Goal: Task Accomplishment & Management: Manage account settings

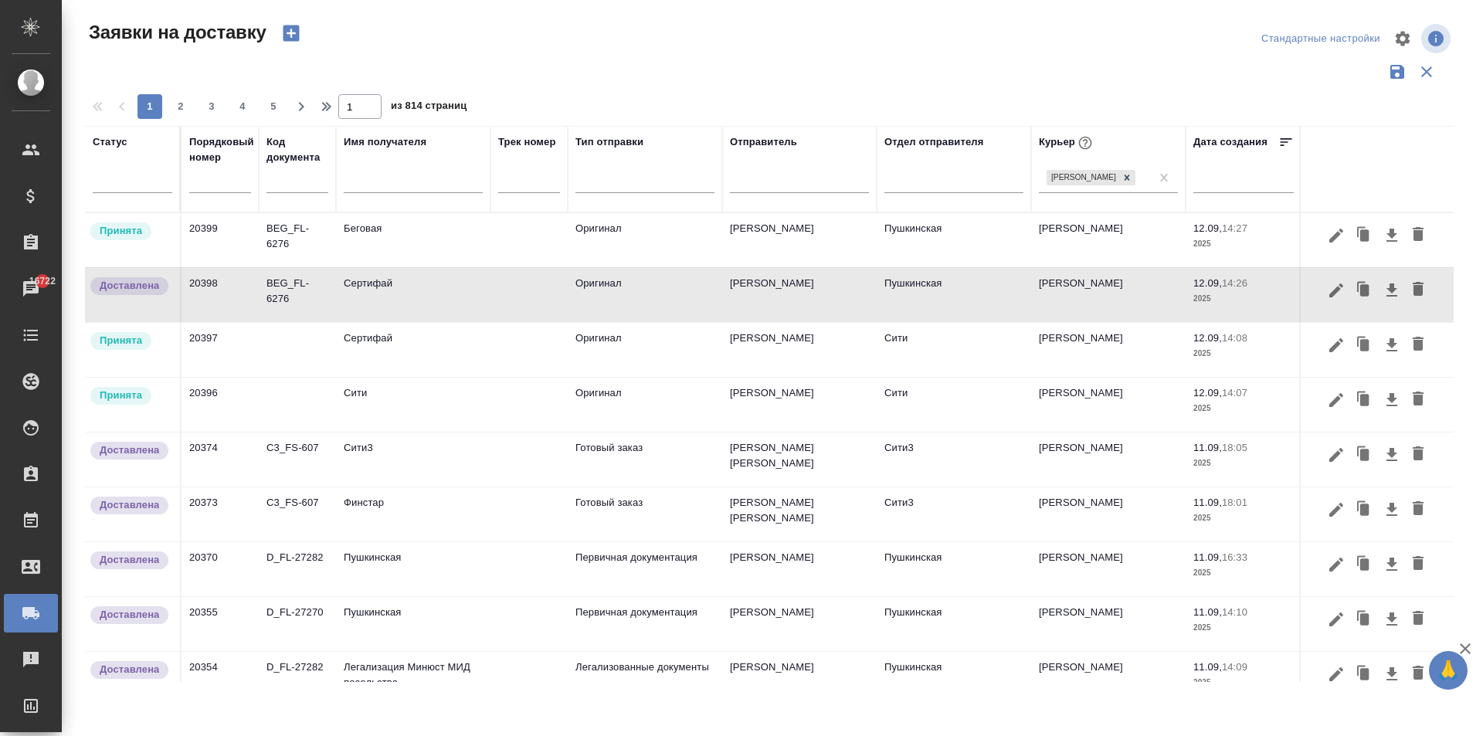
click at [366, 401] on td "Сити" at bounding box center [413, 405] width 155 height 54
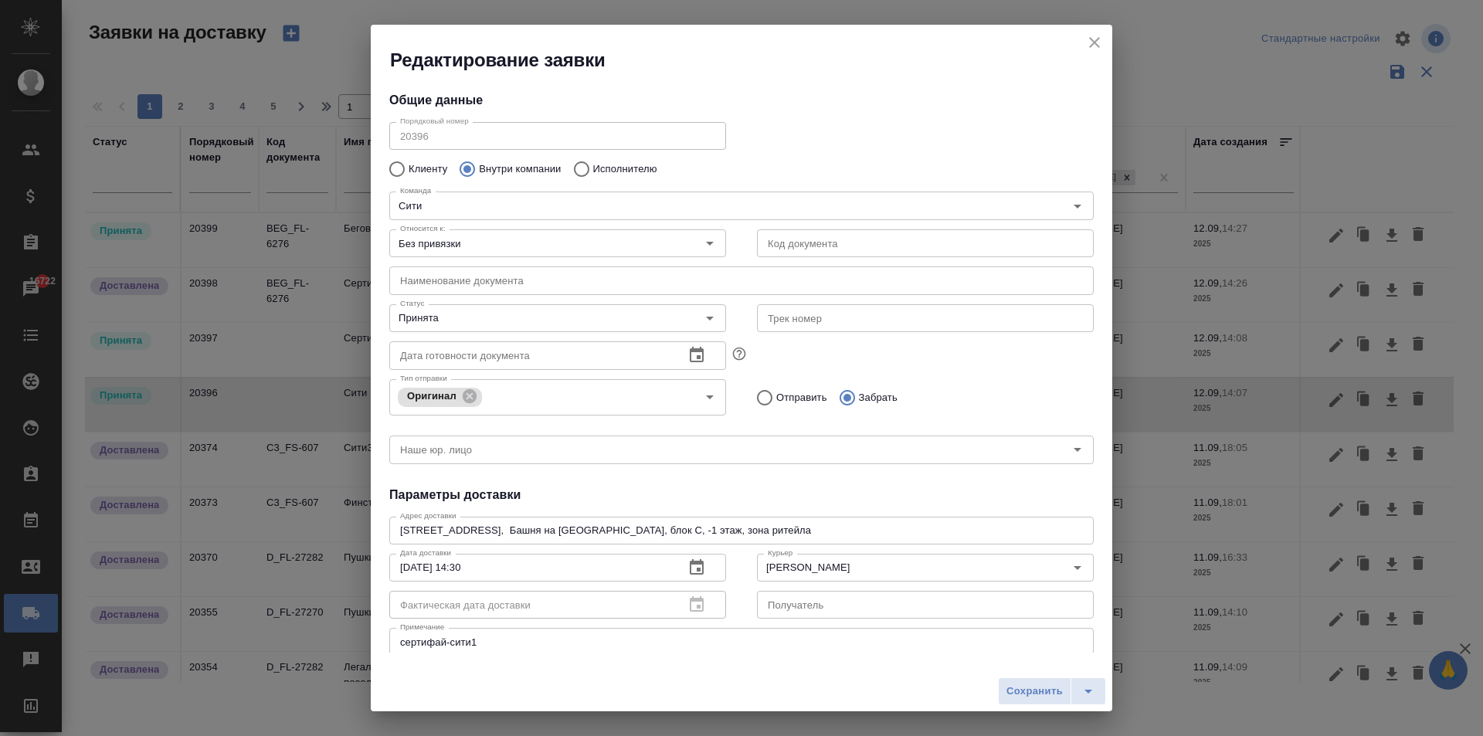
type input "[PERSON_NAME]"
click at [1093, 46] on icon "close" at bounding box center [1094, 42] width 11 height 11
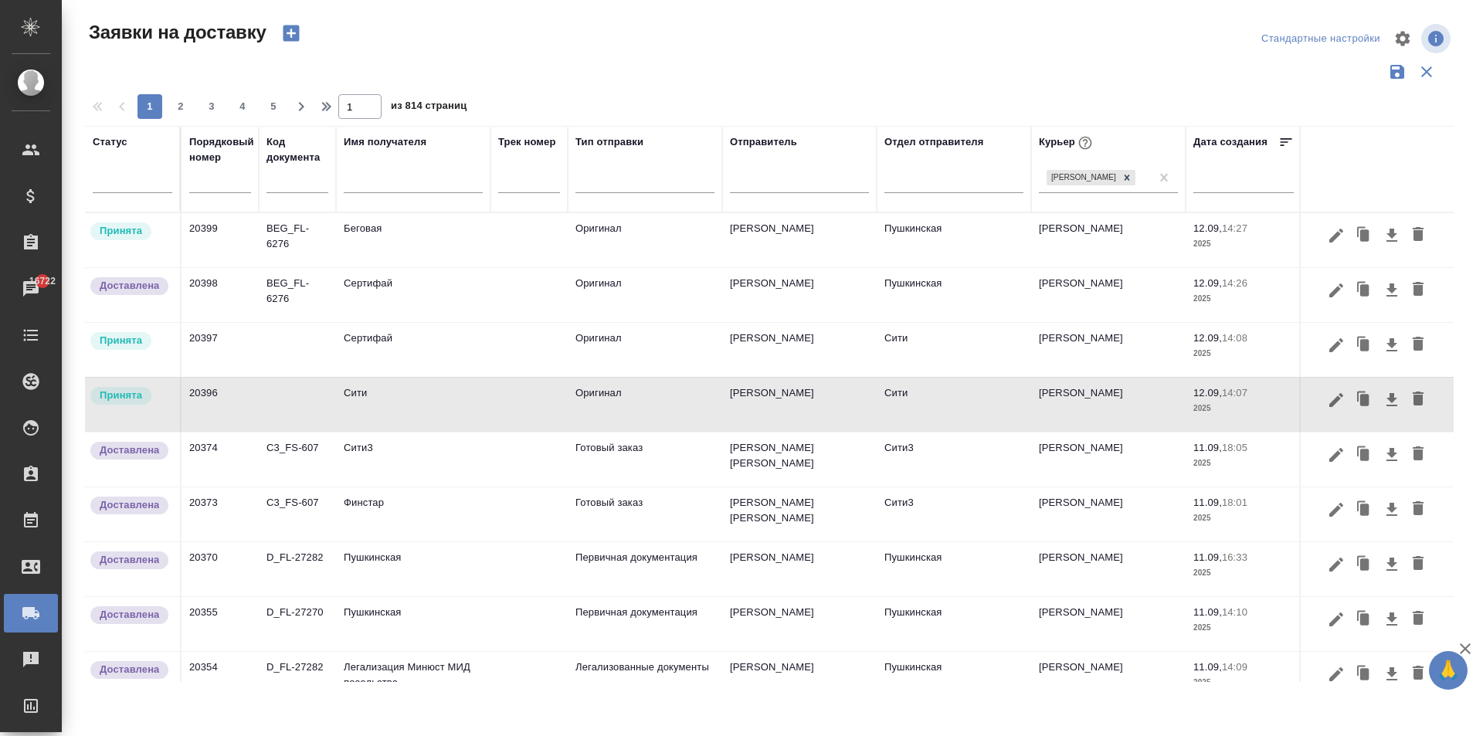
click at [364, 409] on td "Сити" at bounding box center [413, 405] width 155 height 54
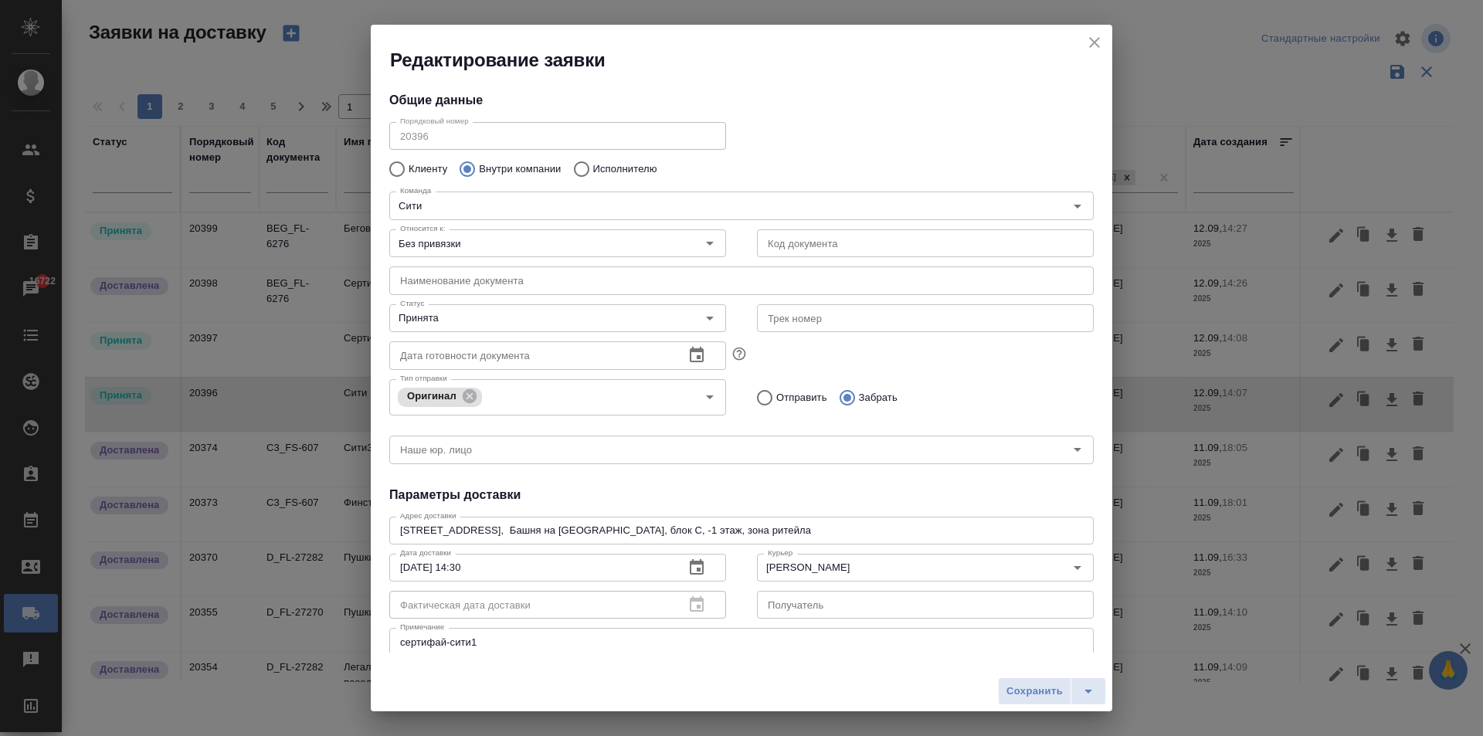
click at [1095, 39] on icon "close" at bounding box center [1095, 42] width 19 height 19
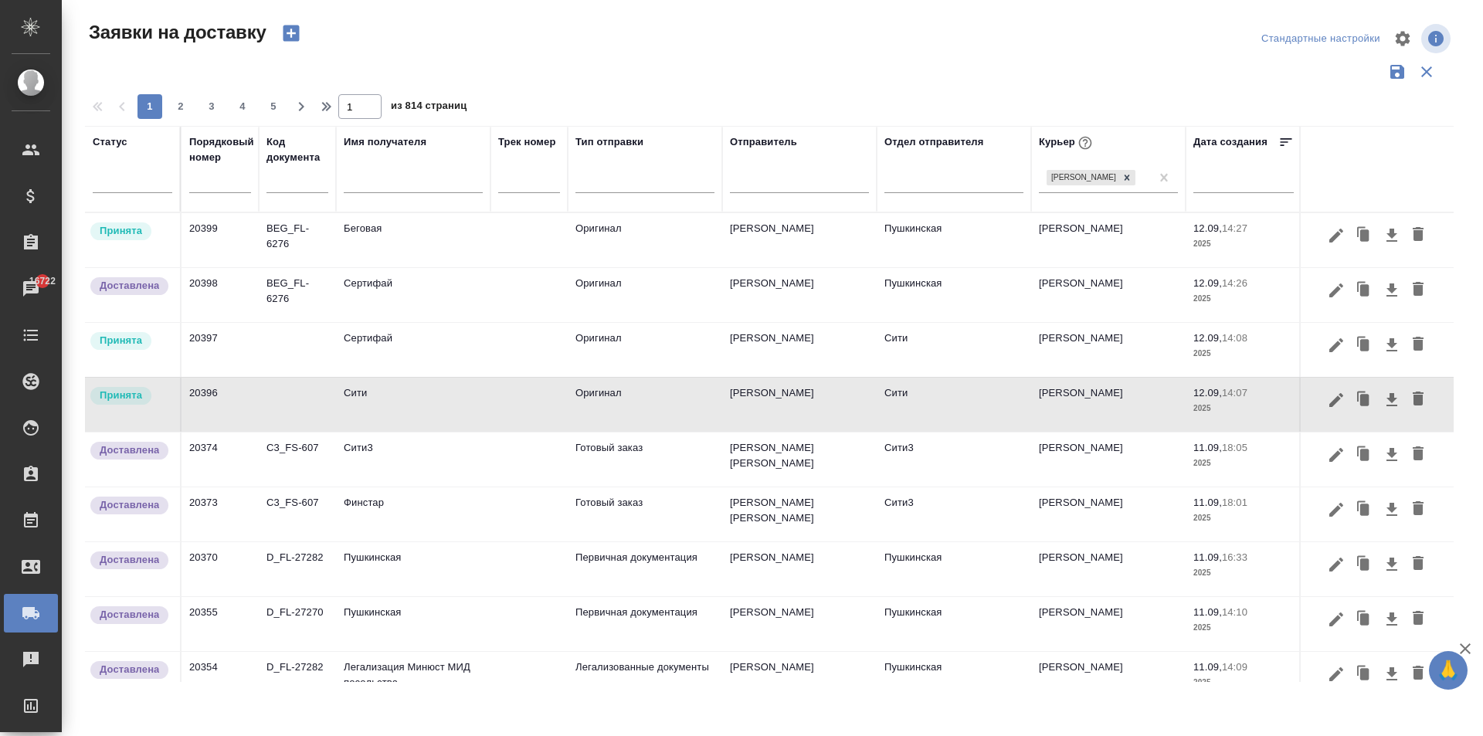
click at [398, 358] on td "Сертифай" at bounding box center [413, 350] width 155 height 54
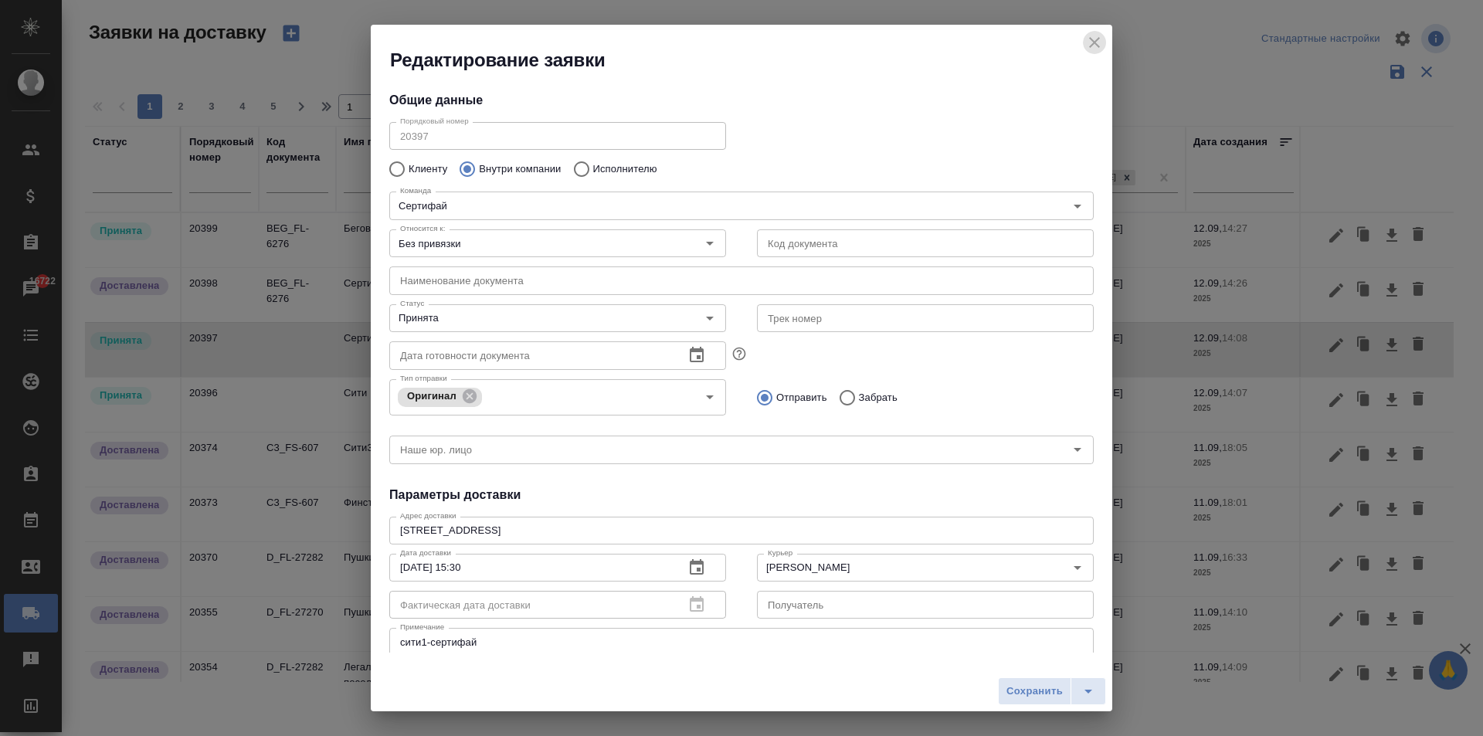
click at [1098, 41] on icon "close" at bounding box center [1095, 42] width 19 height 19
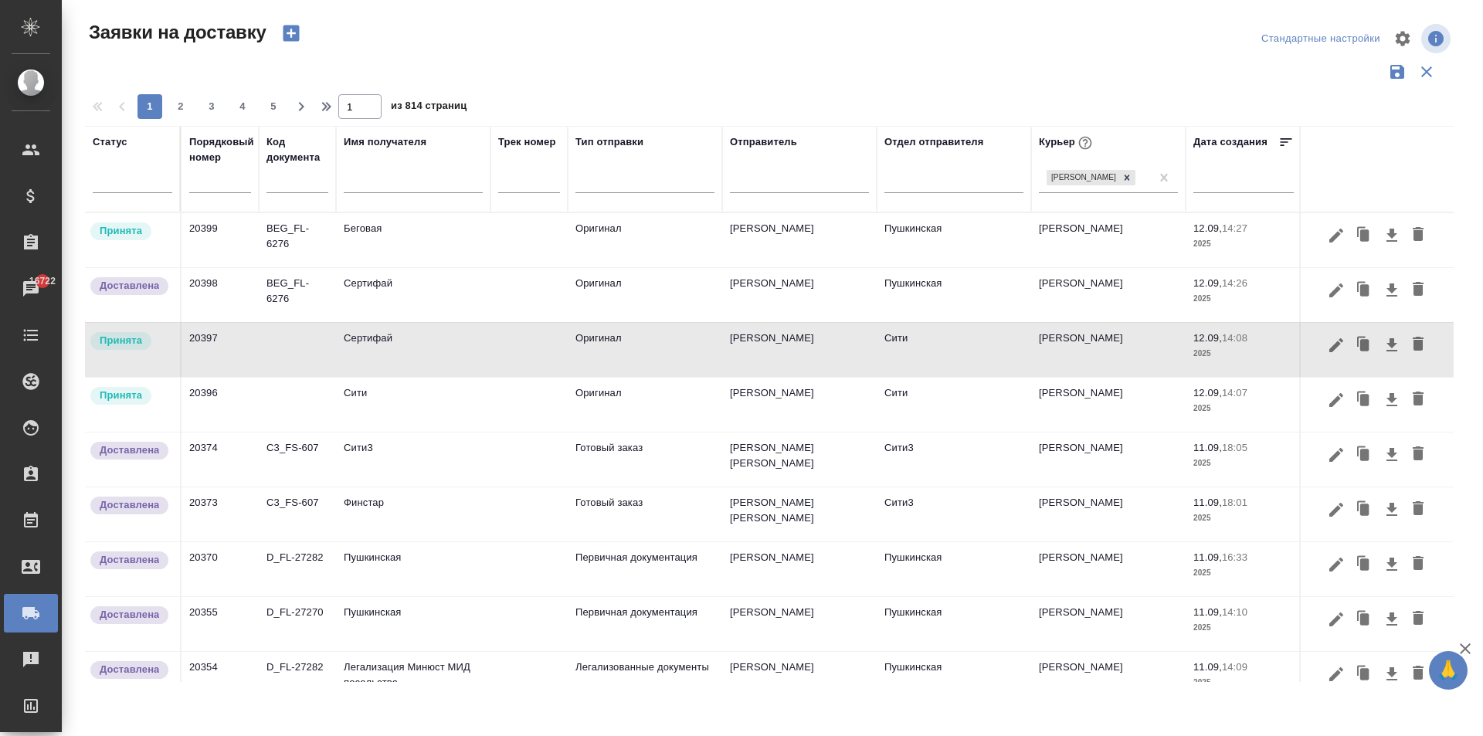
click at [441, 233] on td "Беговая" at bounding box center [413, 240] width 155 height 54
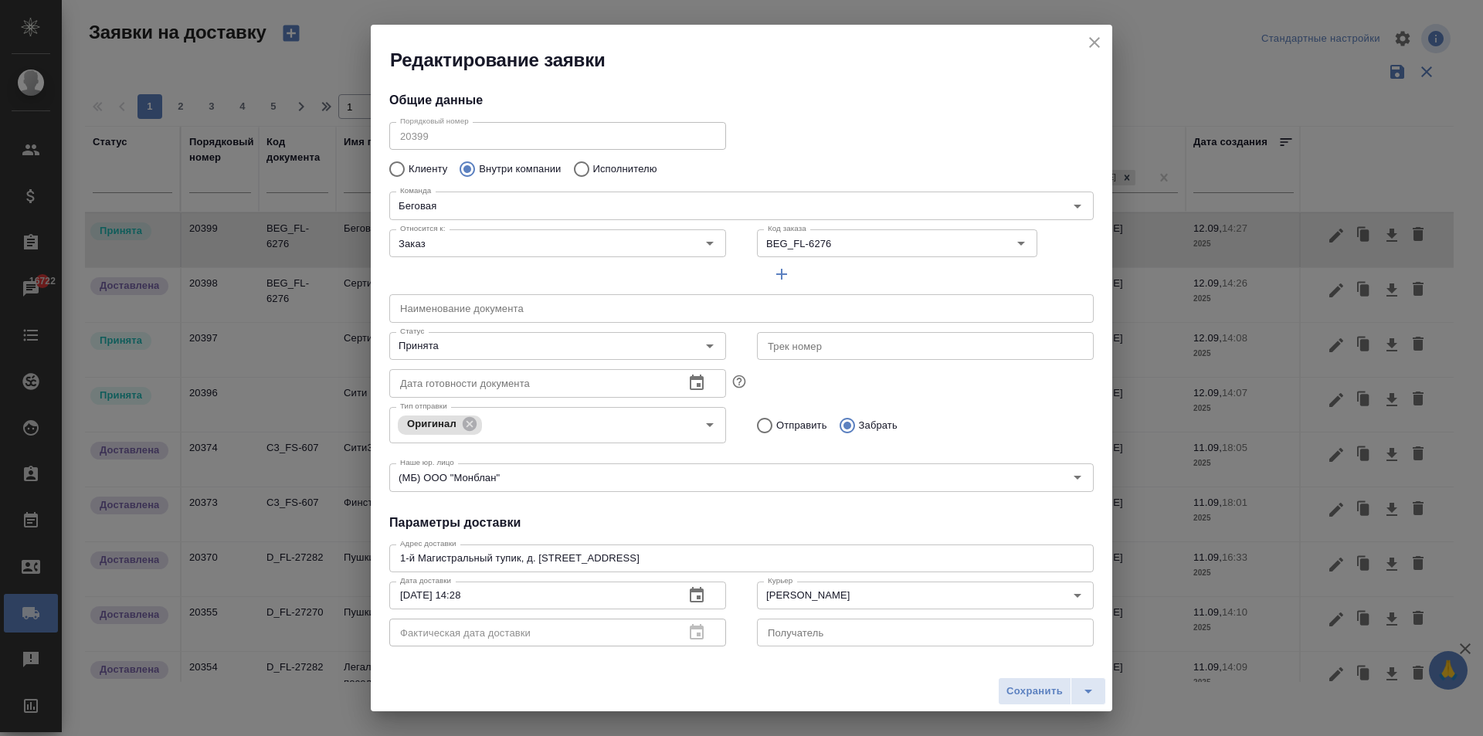
type input "[PERSON_NAME]"
click at [470, 348] on input "Принята" at bounding box center [532, 346] width 276 height 19
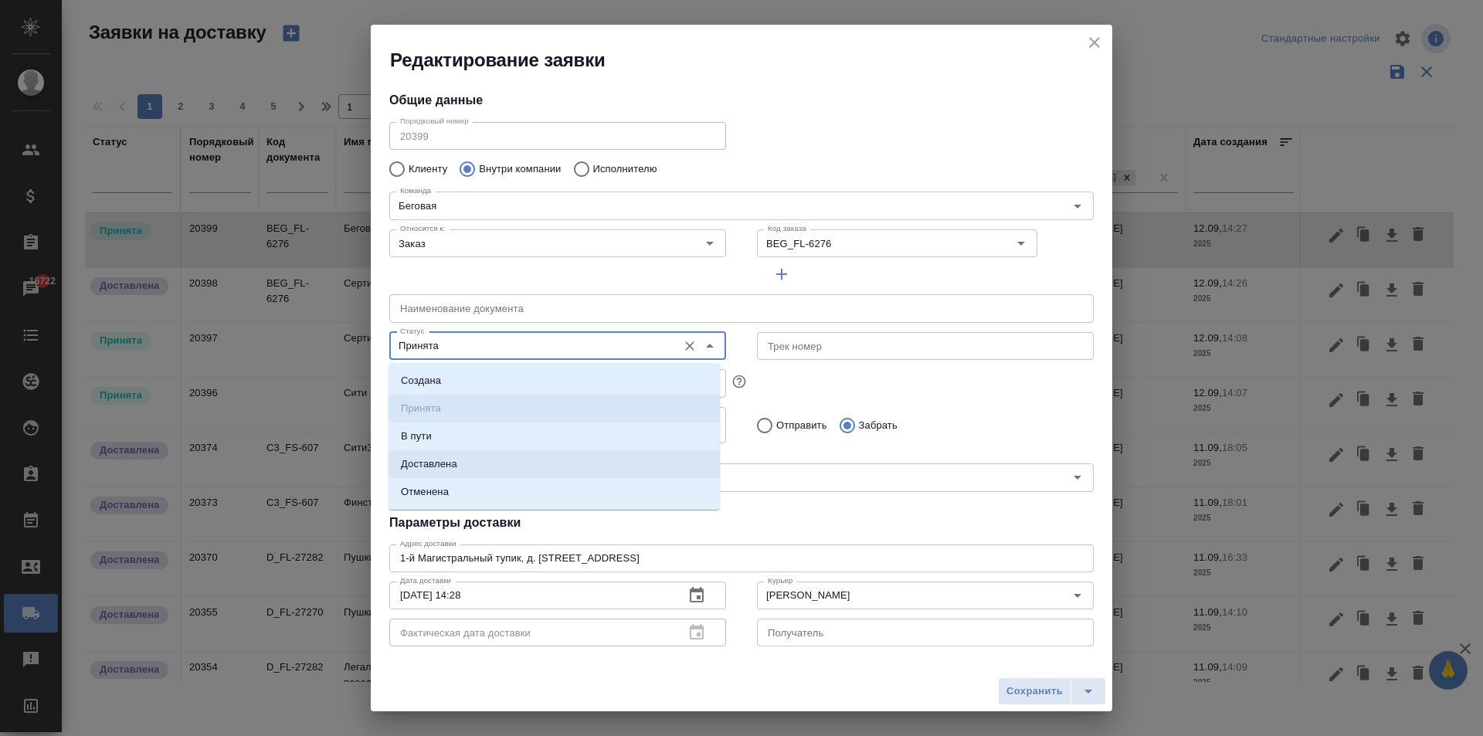
click at [445, 465] on p "Доставлена" at bounding box center [429, 464] width 56 height 15
type input "Доставлена"
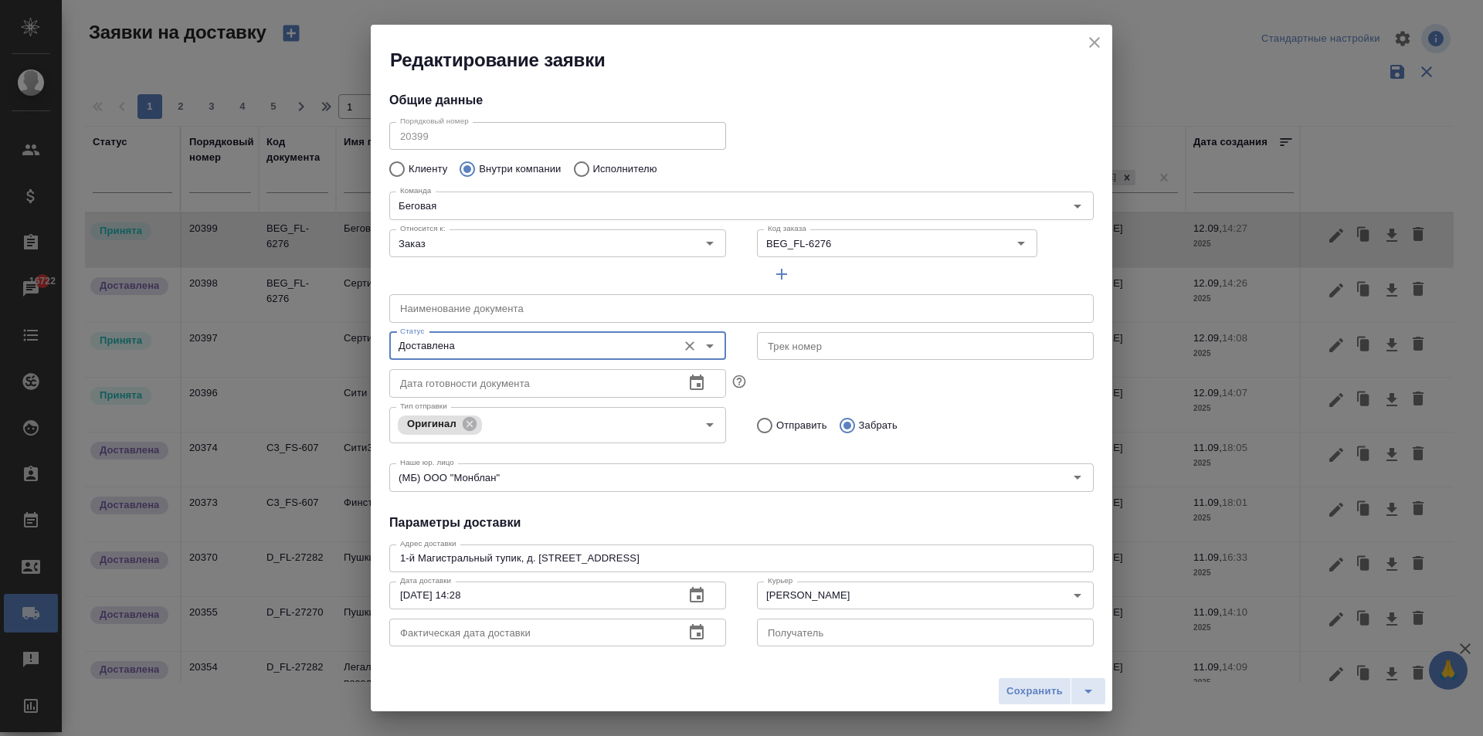
click at [690, 631] on icon "button" at bounding box center [697, 633] width 19 height 19
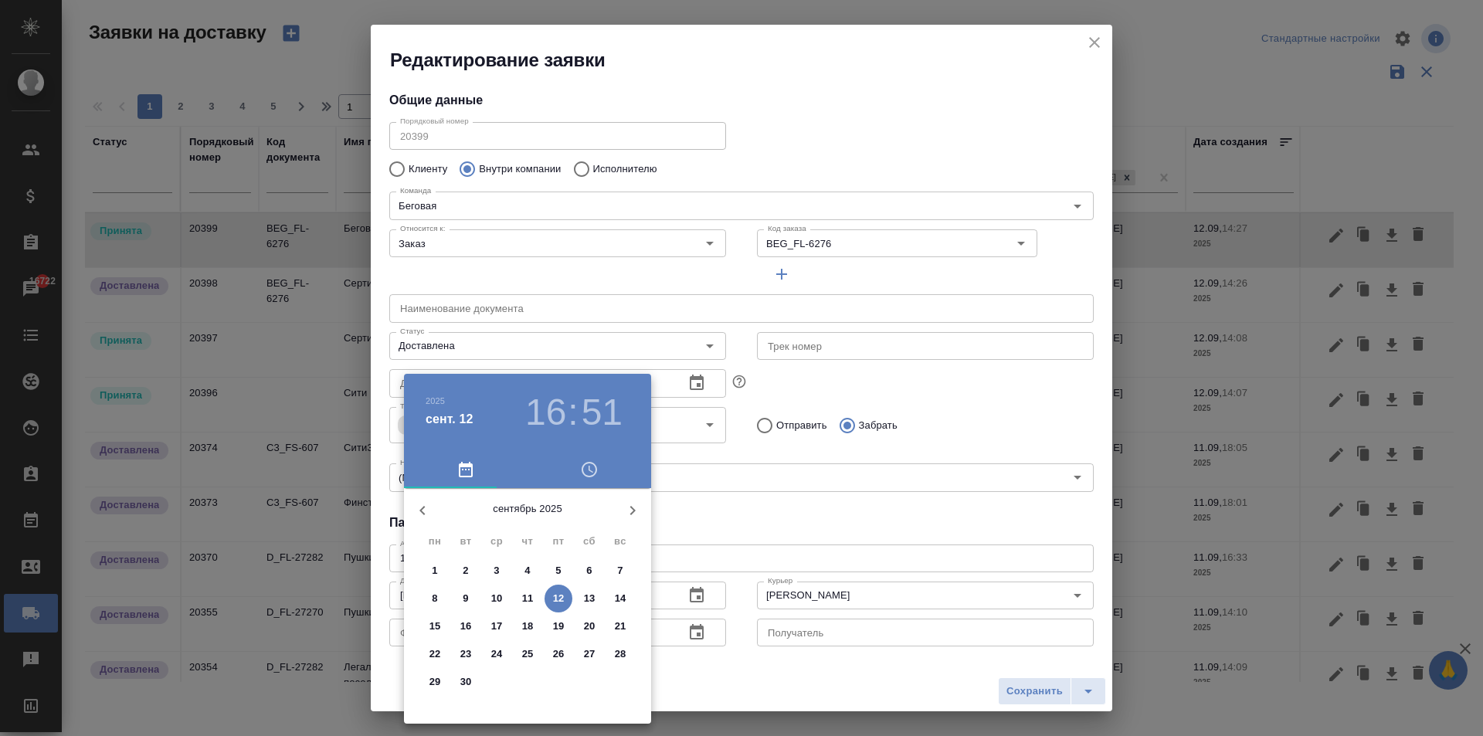
click at [556, 601] on p "12" at bounding box center [559, 598] width 12 height 15
type input "12.09.2025 16:51"
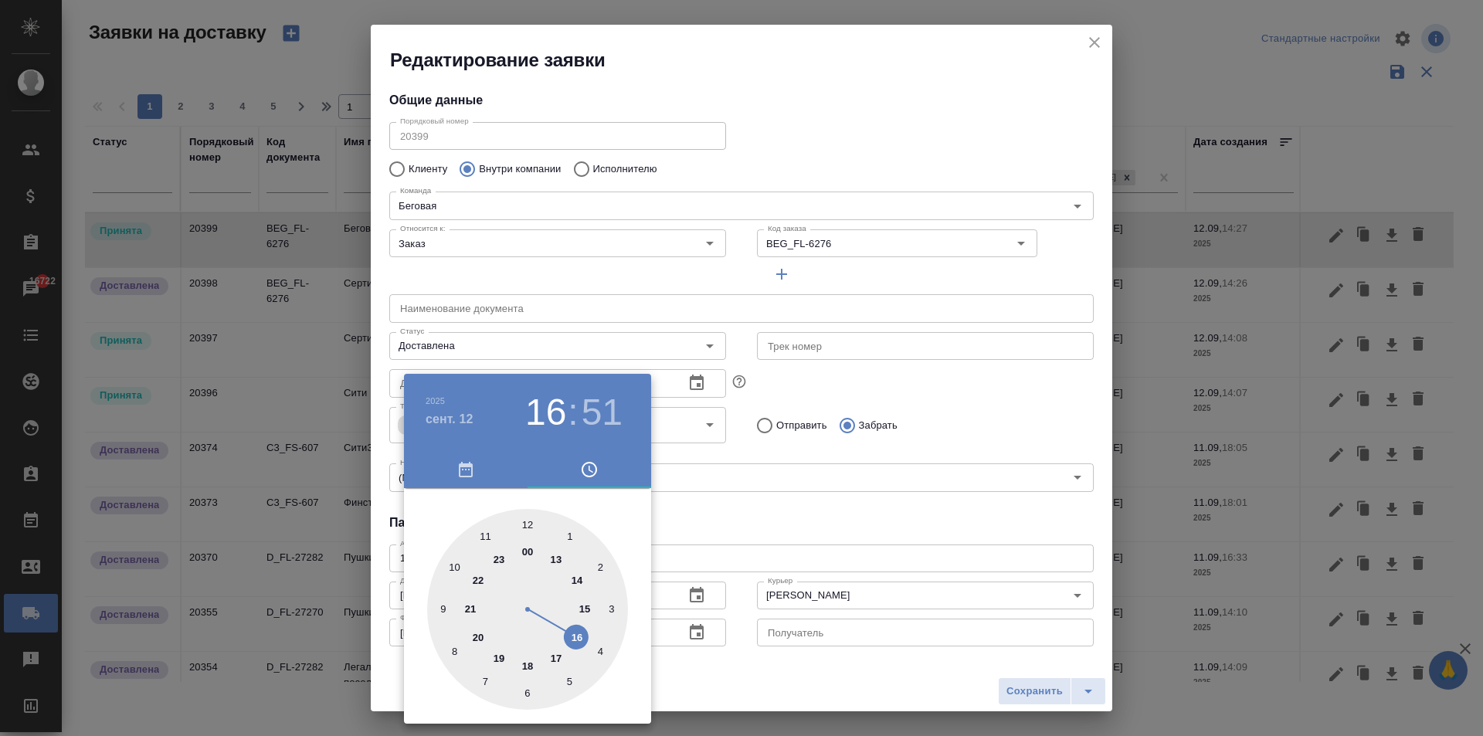
click at [832, 542] on div at bounding box center [741, 368] width 1483 height 736
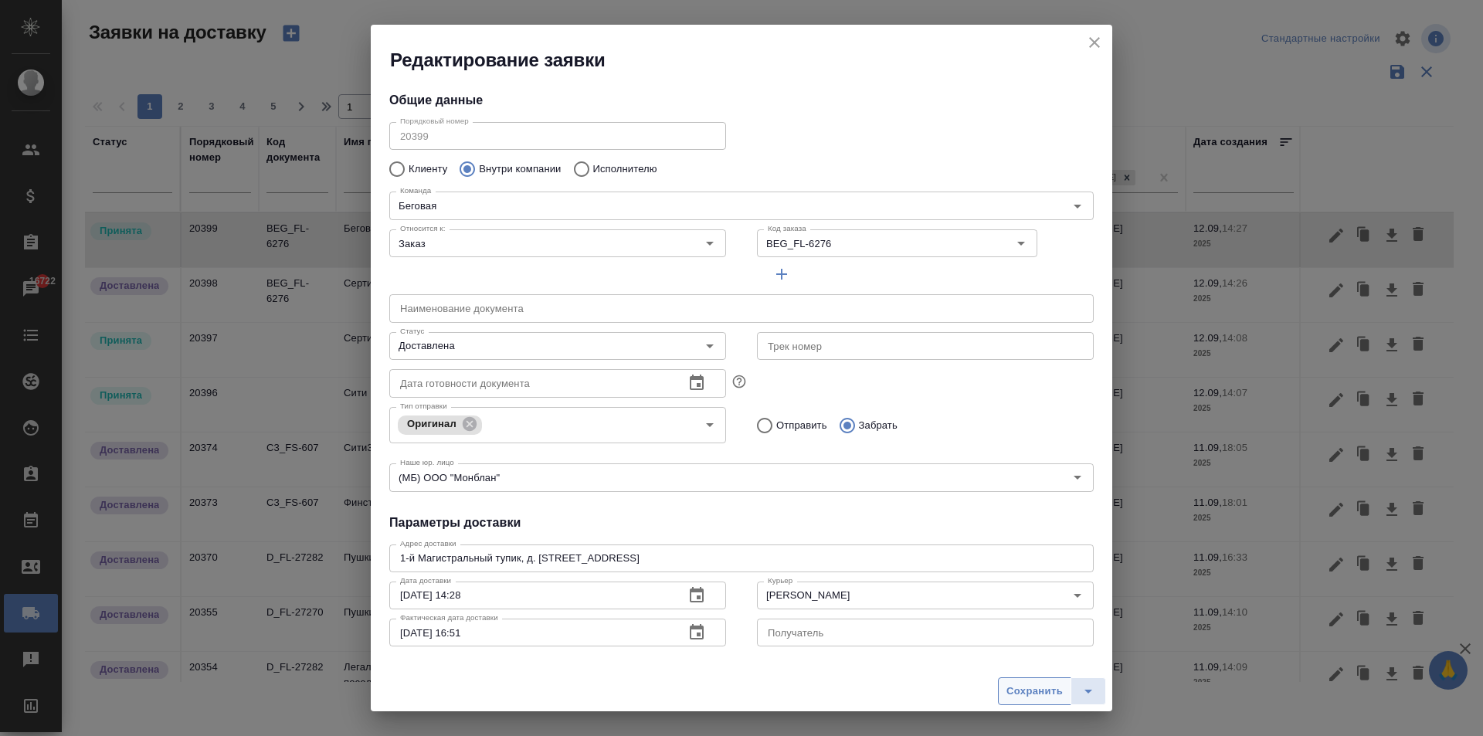
click at [1027, 695] on span "Сохранить" at bounding box center [1035, 692] width 56 height 18
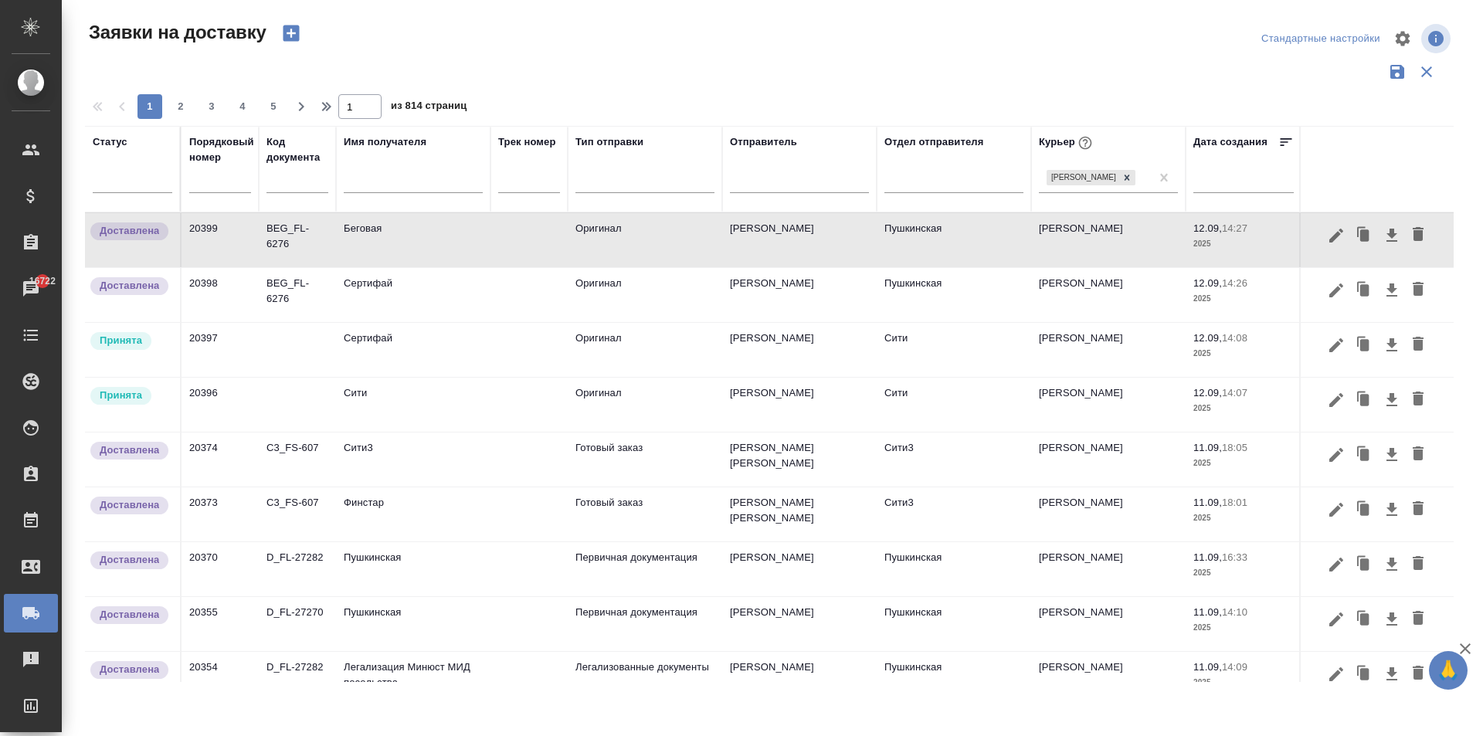
click at [370, 408] on td "Сити" at bounding box center [413, 405] width 155 height 54
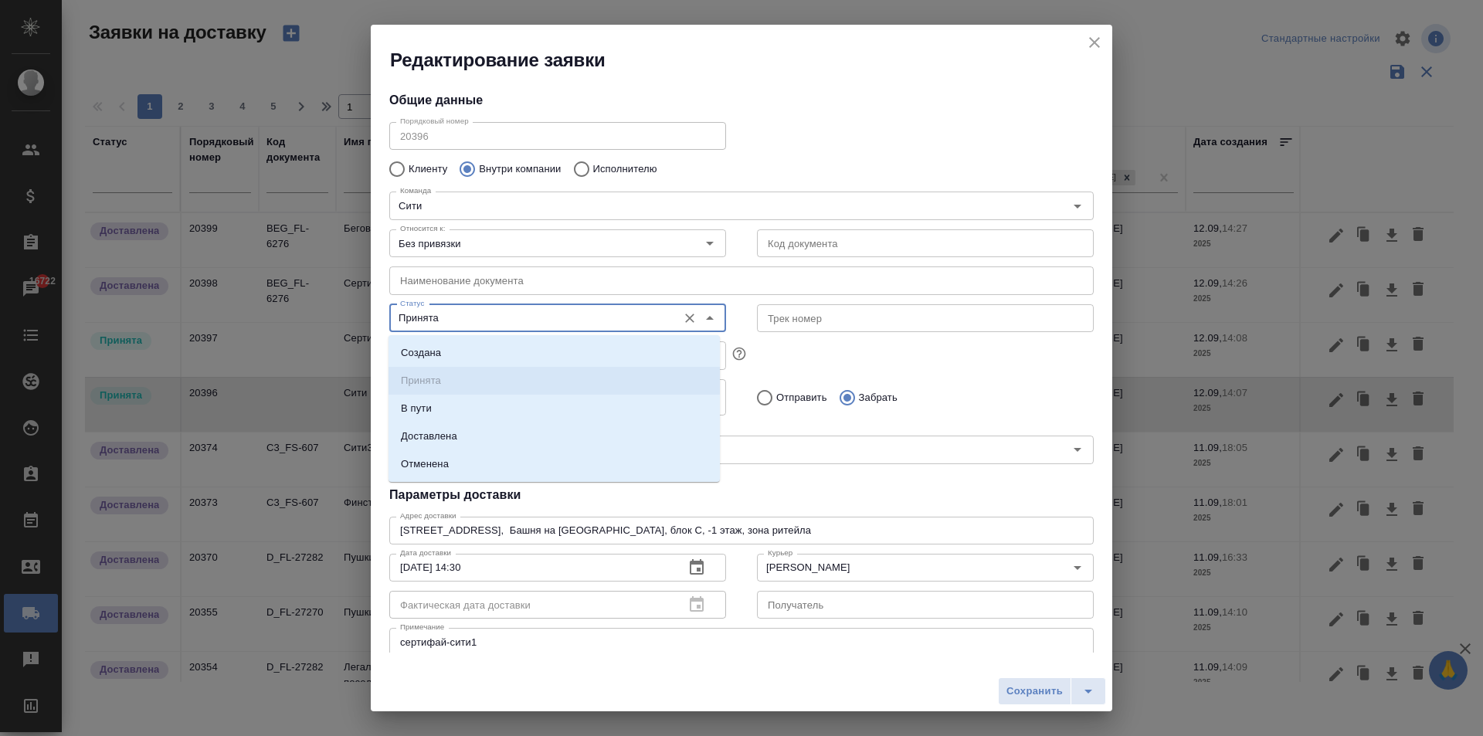
click at [425, 328] on input "Принята" at bounding box center [532, 318] width 276 height 19
click at [457, 433] on li "Доставлена" at bounding box center [554, 437] width 331 height 28
type input "Доставлена"
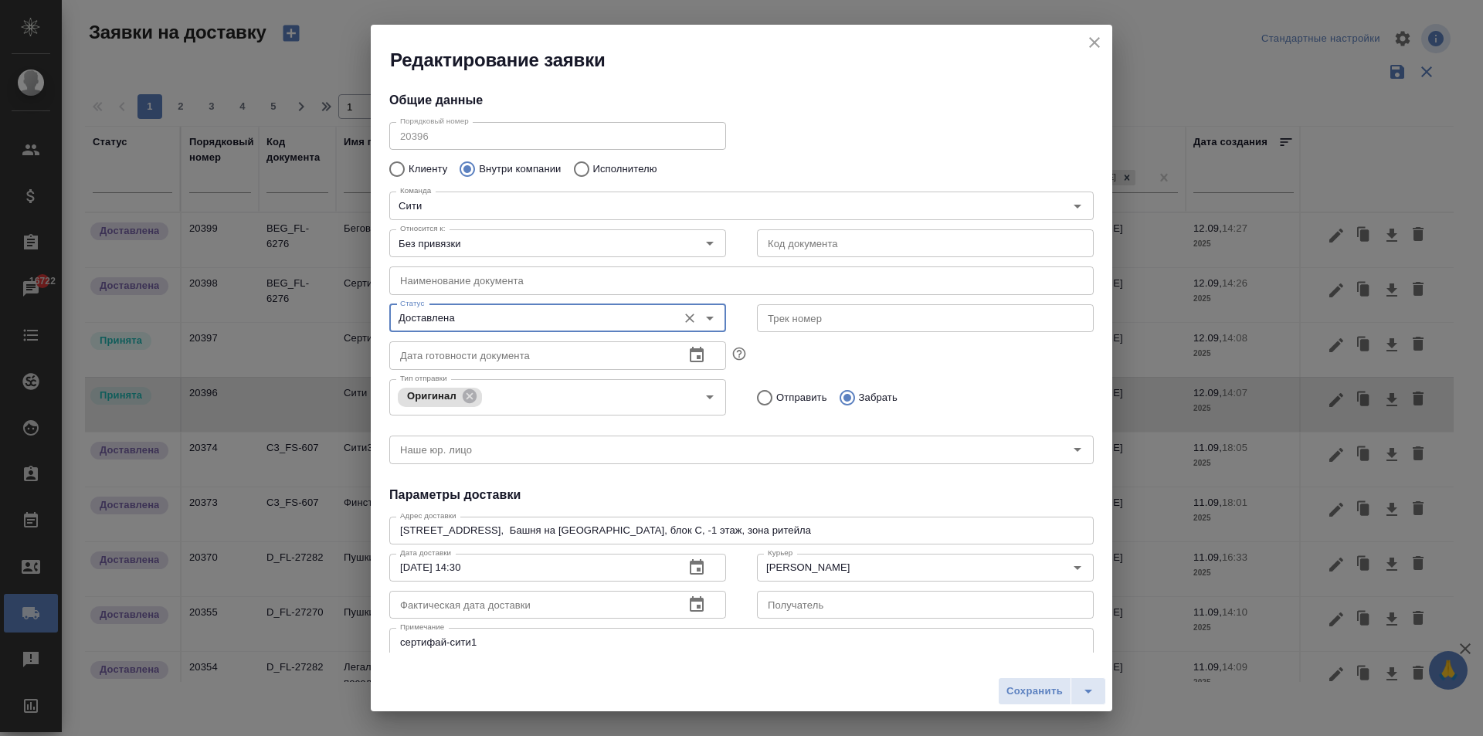
click at [697, 602] on icon "button" at bounding box center [697, 603] width 14 height 15
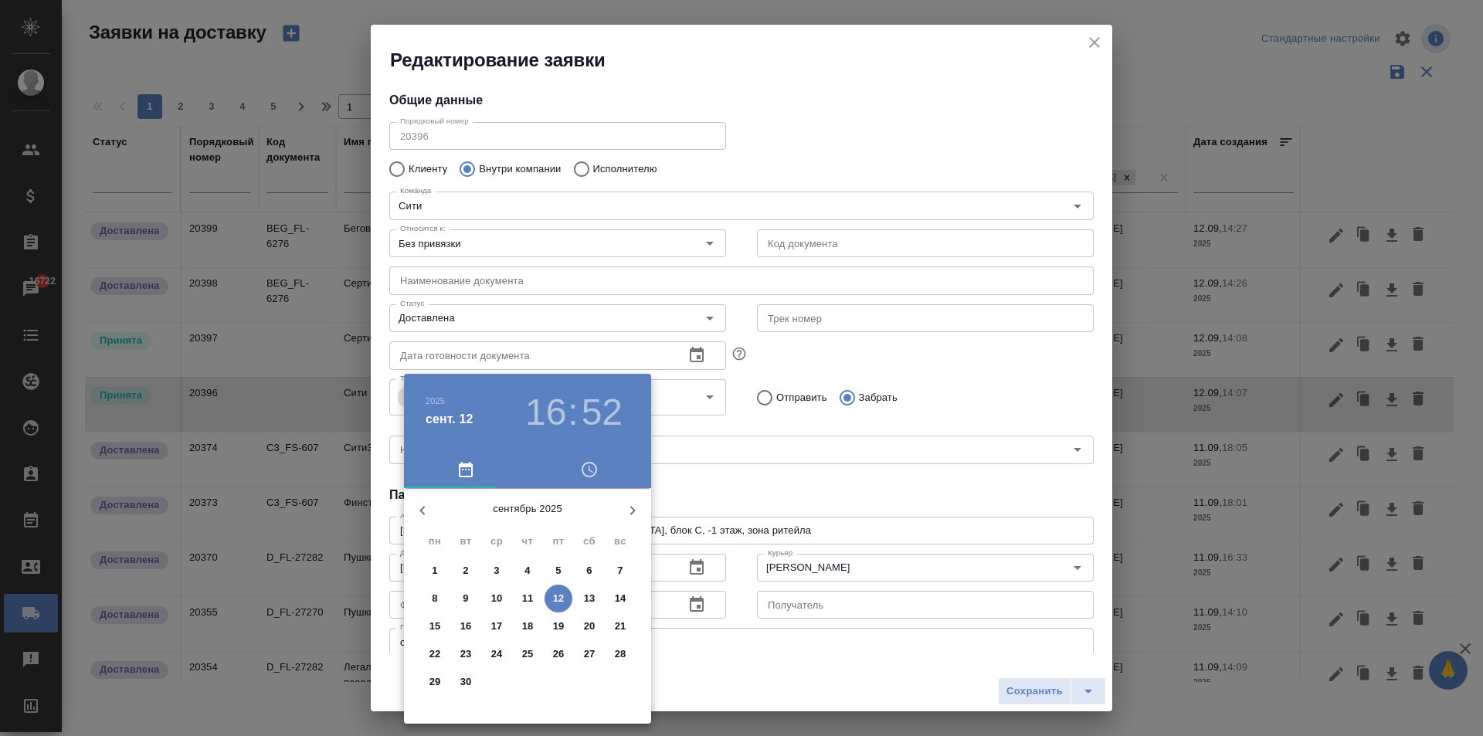
click at [563, 596] on p "12" at bounding box center [559, 598] width 12 height 15
type input "[DATE] 16:52"
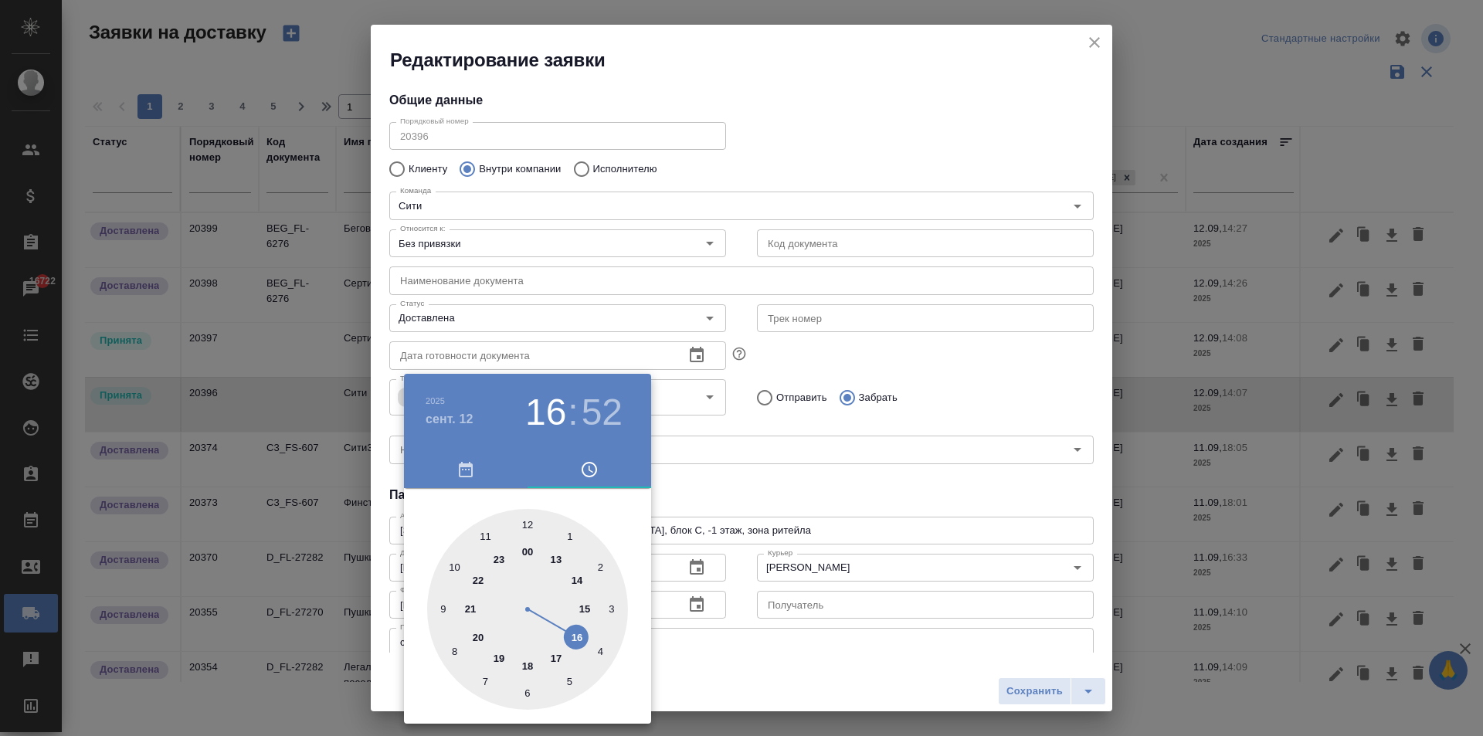
click at [853, 497] on div at bounding box center [741, 368] width 1483 height 736
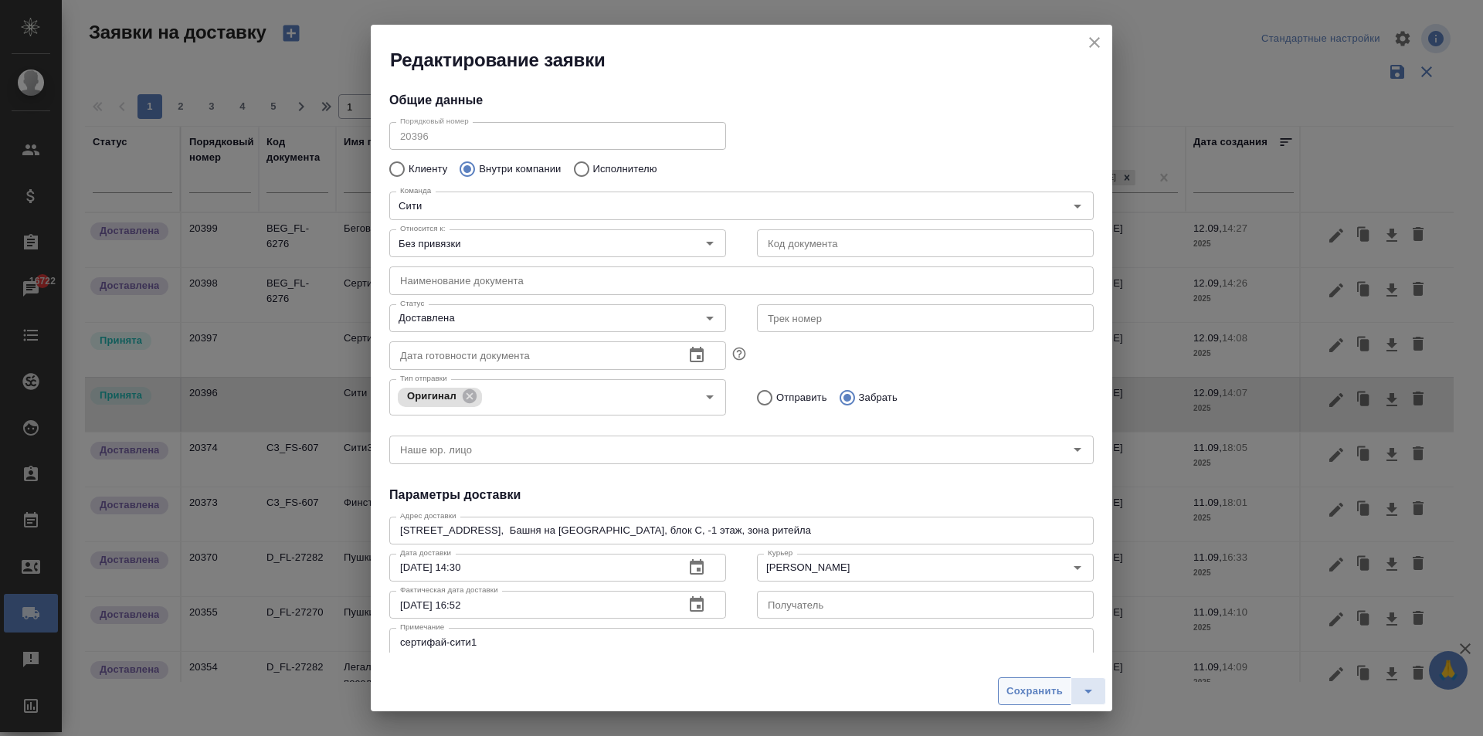
click at [1019, 686] on span "Сохранить" at bounding box center [1035, 692] width 56 height 18
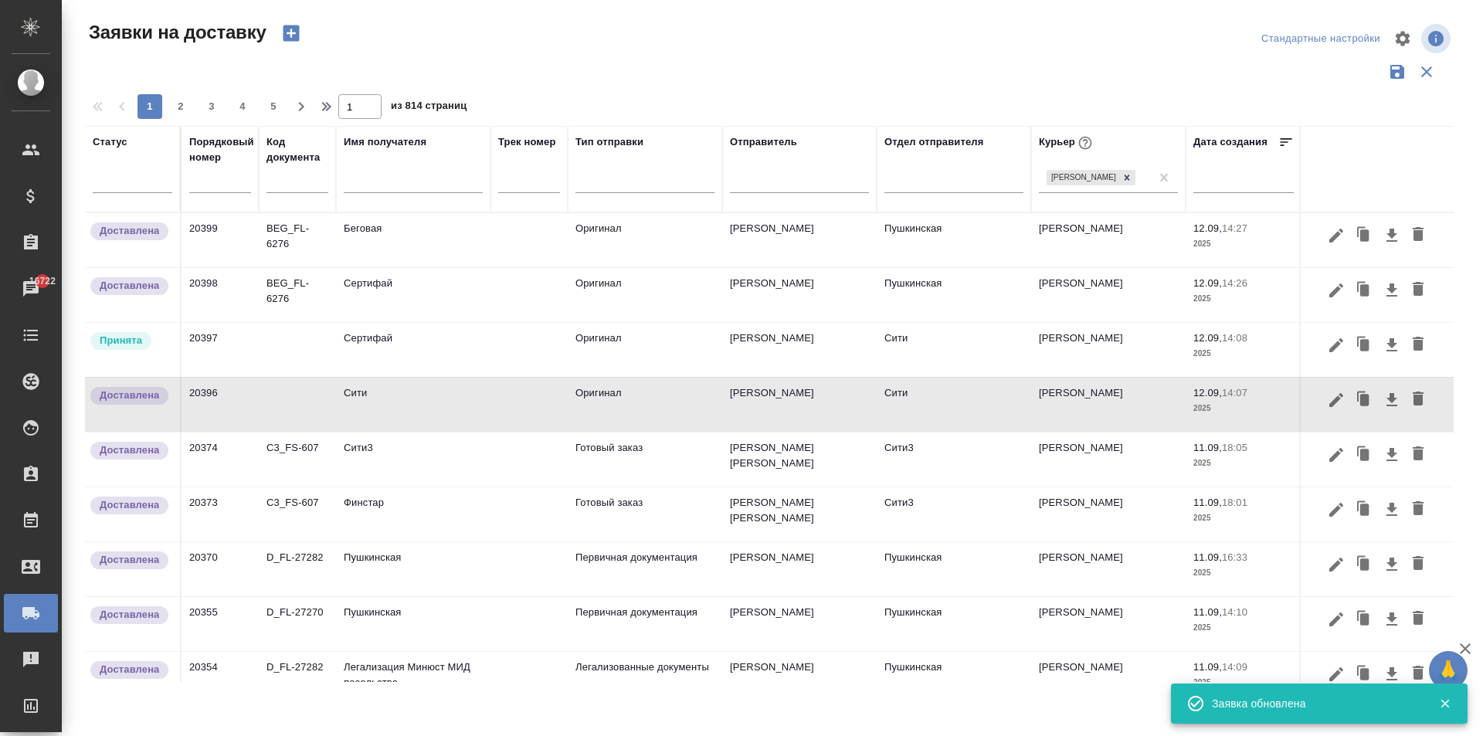
click at [374, 354] on td "Сертифай" at bounding box center [413, 350] width 155 height 54
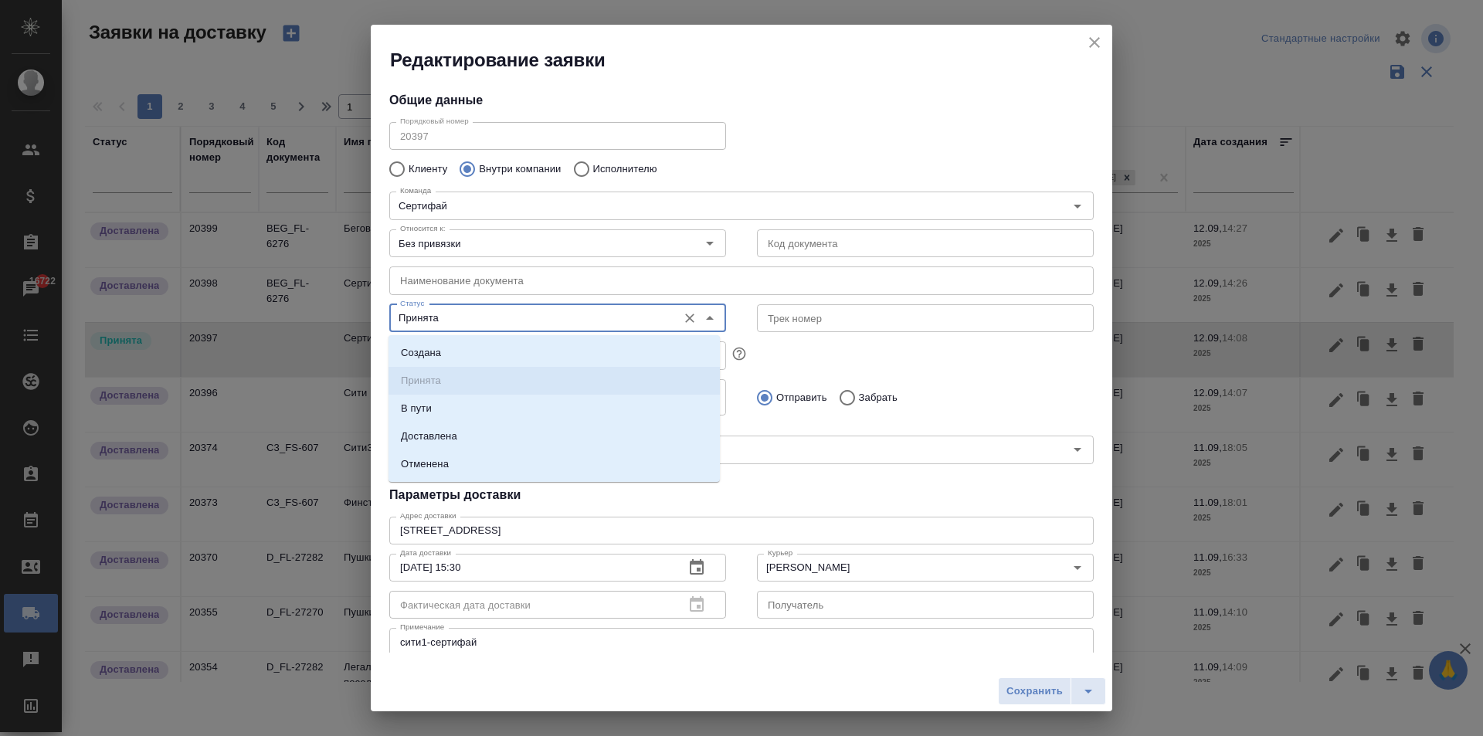
click at [438, 314] on input "Принята" at bounding box center [532, 318] width 276 height 19
click at [457, 430] on p "Доставлена" at bounding box center [429, 436] width 56 height 15
type input "Доставлена"
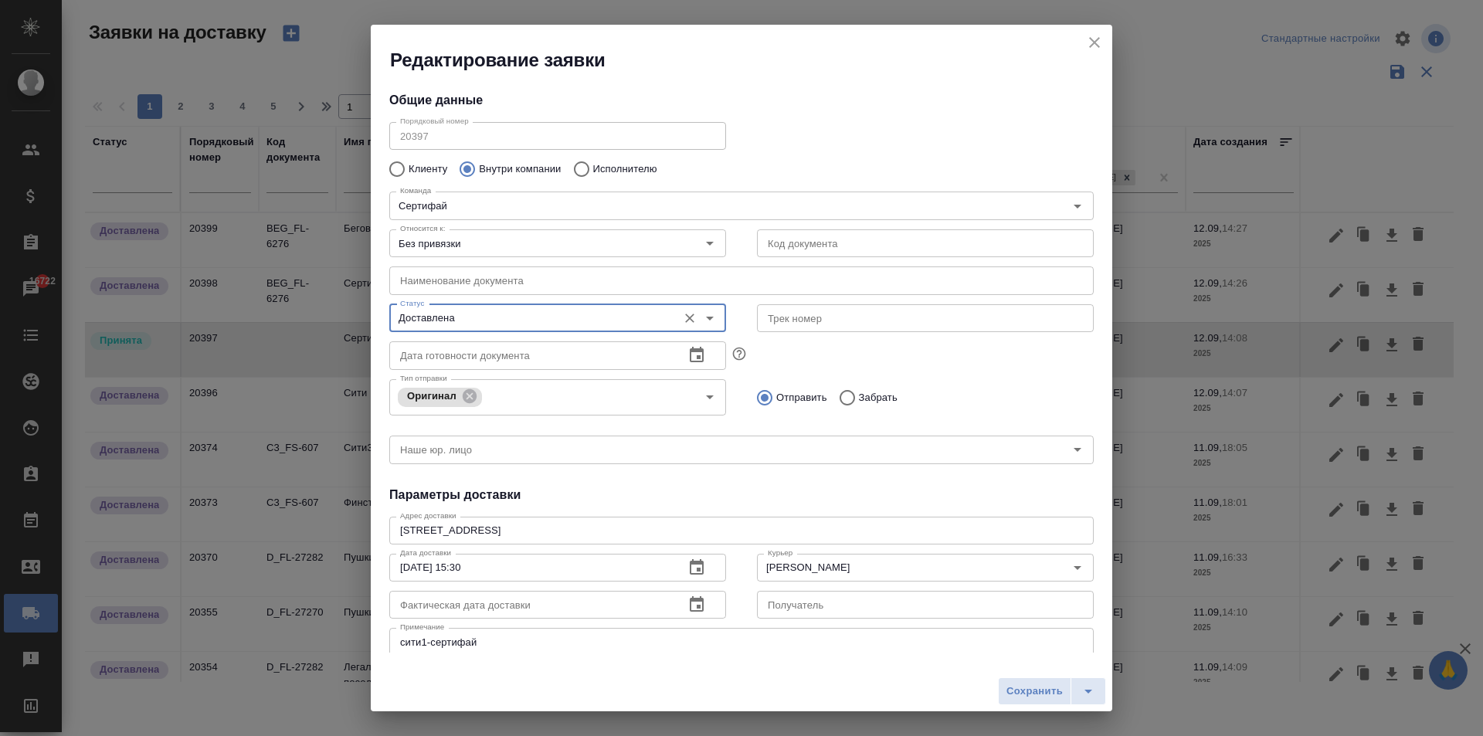
scroll to position [77, 0]
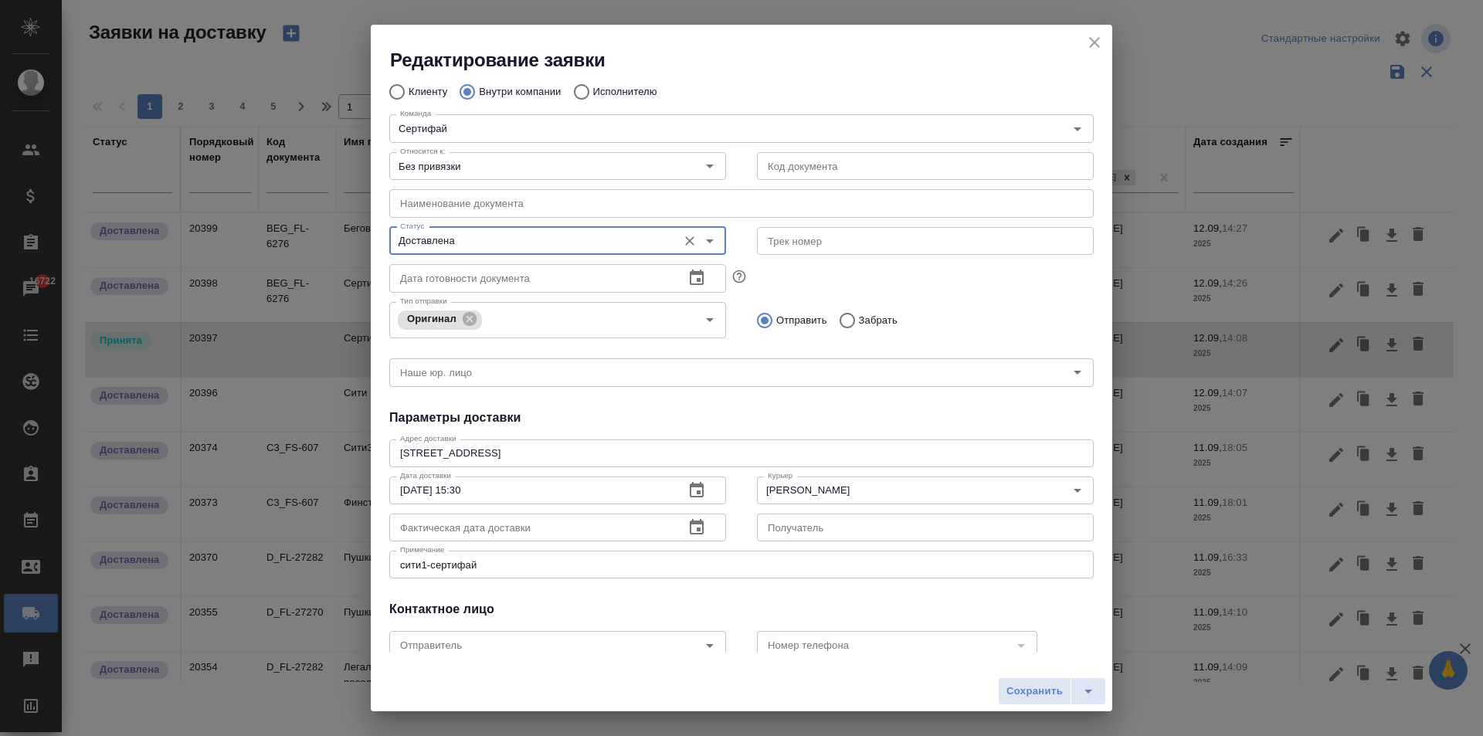
click at [692, 528] on icon "button" at bounding box center [697, 527] width 19 height 19
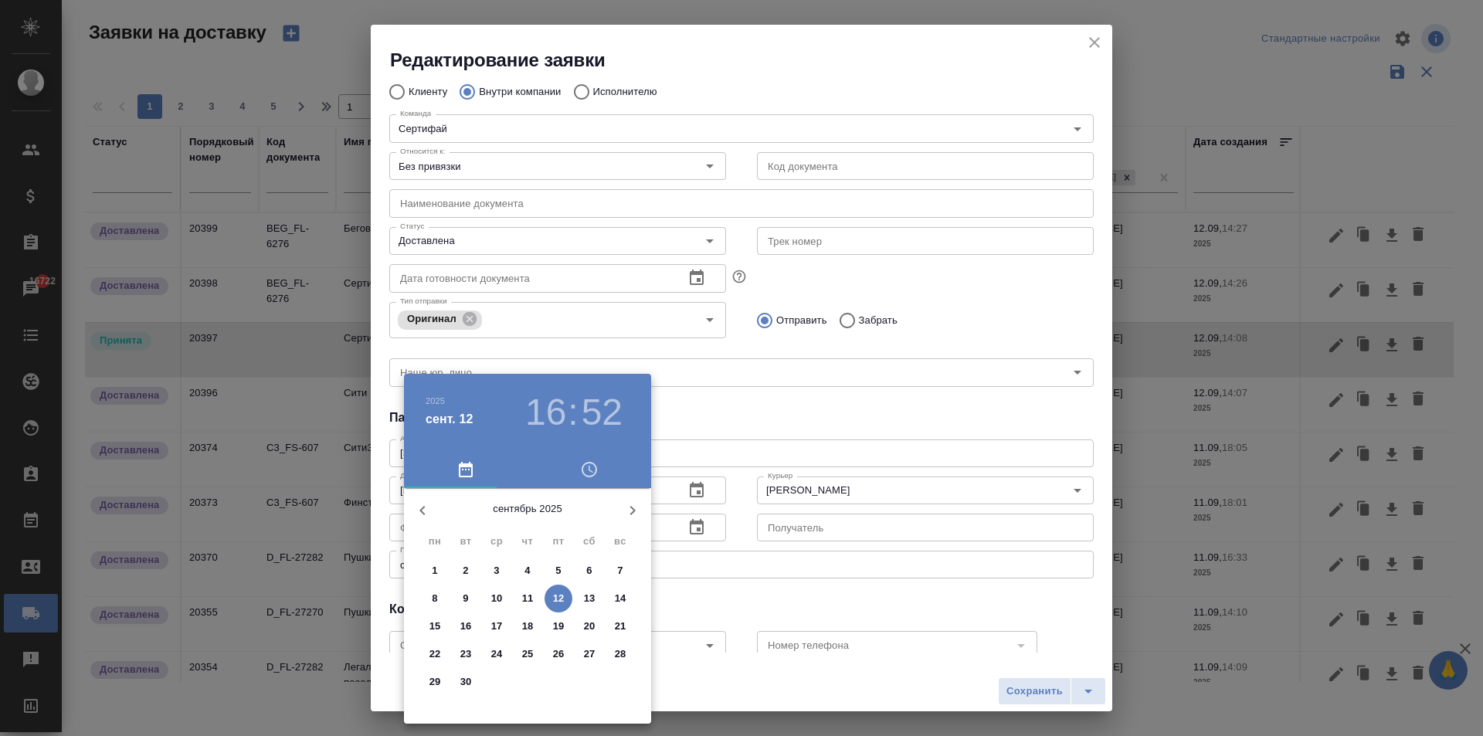
click at [565, 602] on span "12" at bounding box center [559, 598] width 28 height 15
type input "[DATE] 16:52"
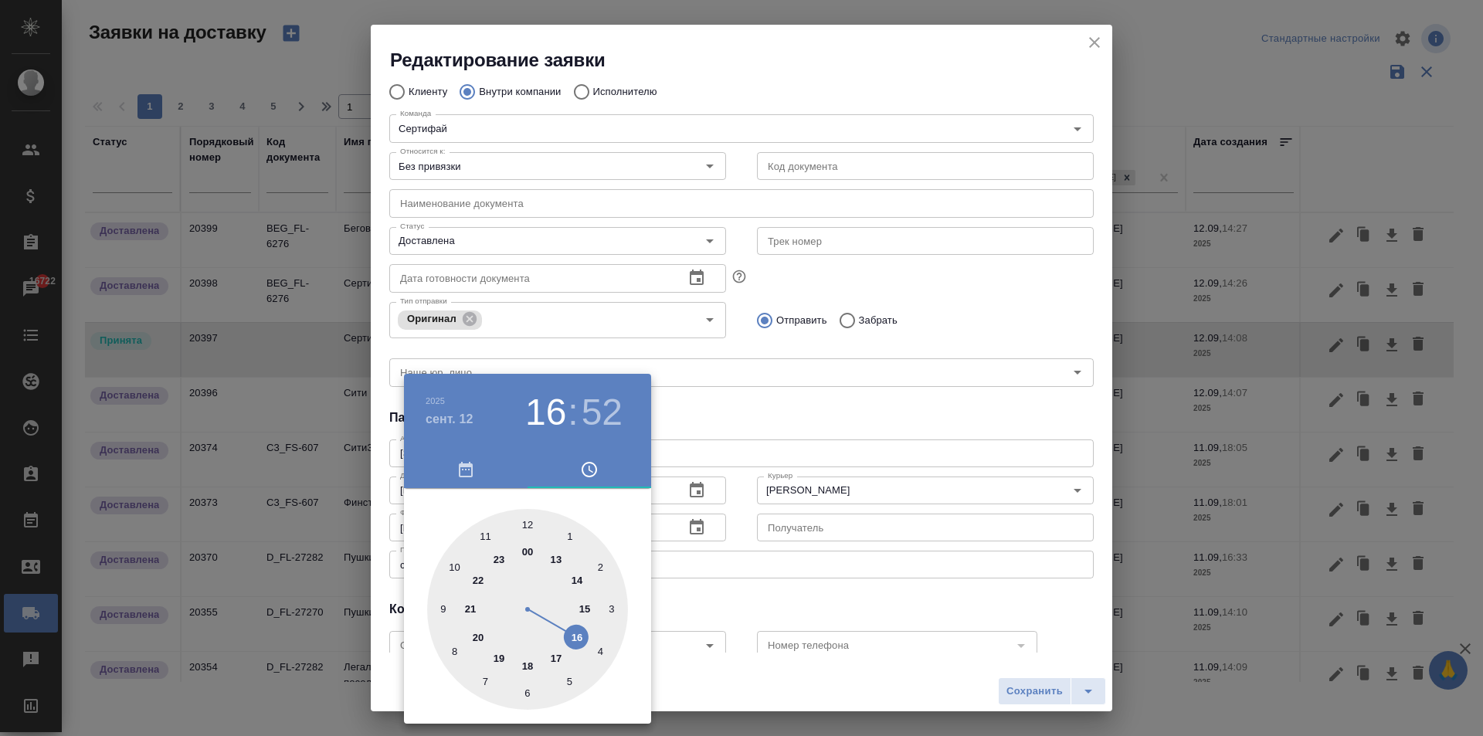
click at [1025, 694] on div at bounding box center [741, 368] width 1483 height 736
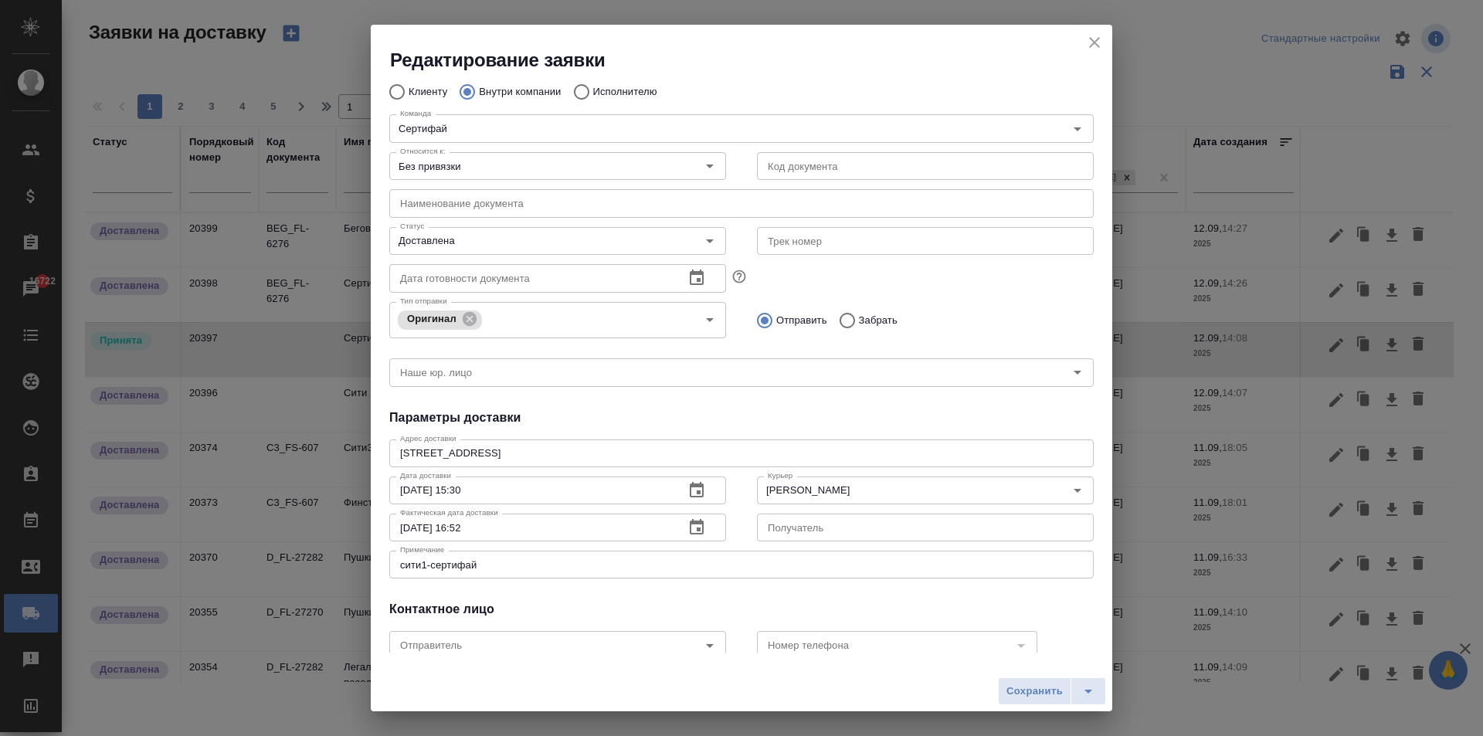
click at [1043, 694] on span "Сохранить" at bounding box center [1035, 692] width 56 height 18
click at [1029, 688] on span "Сохранить" at bounding box center [1035, 692] width 56 height 18
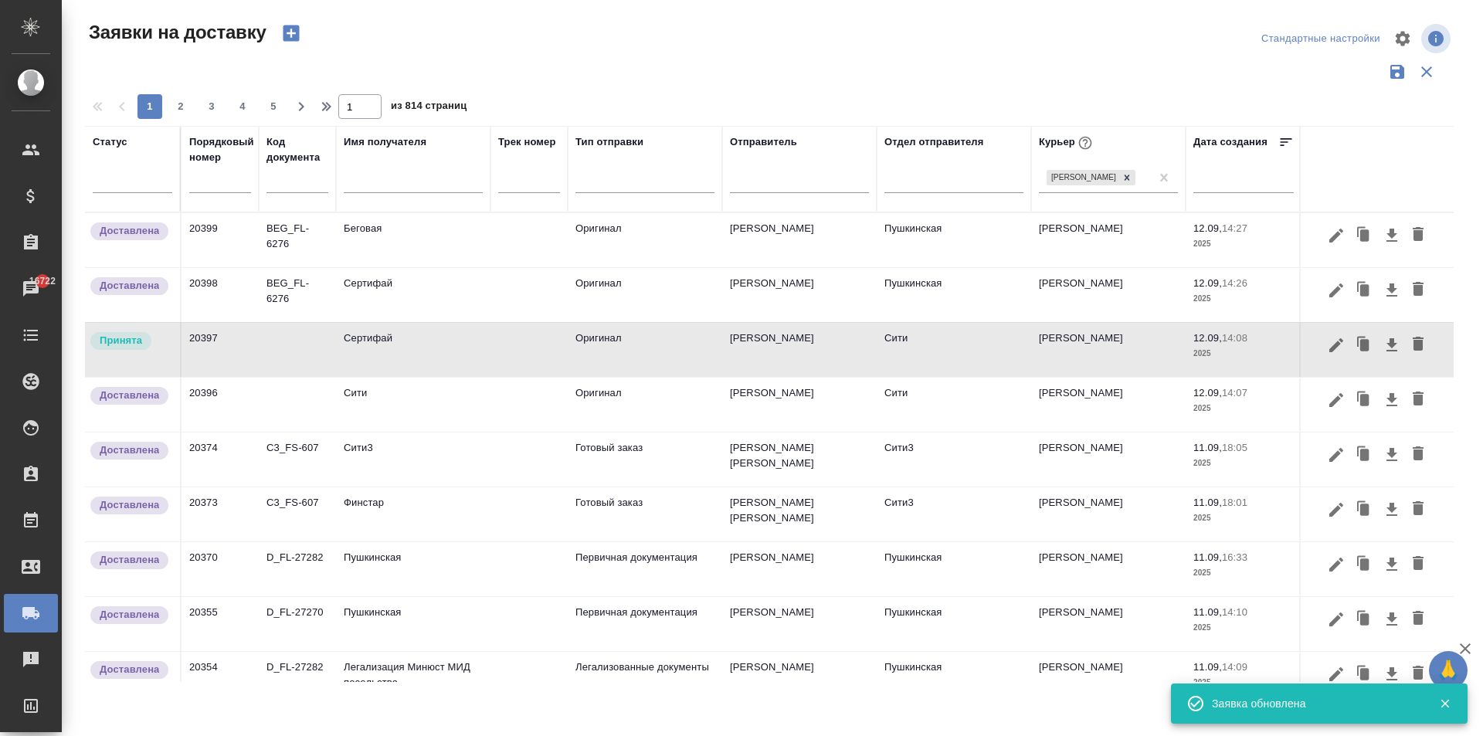
click at [1038, 700] on div "Сохранить" at bounding box center [1052, 692] width 108 height 28
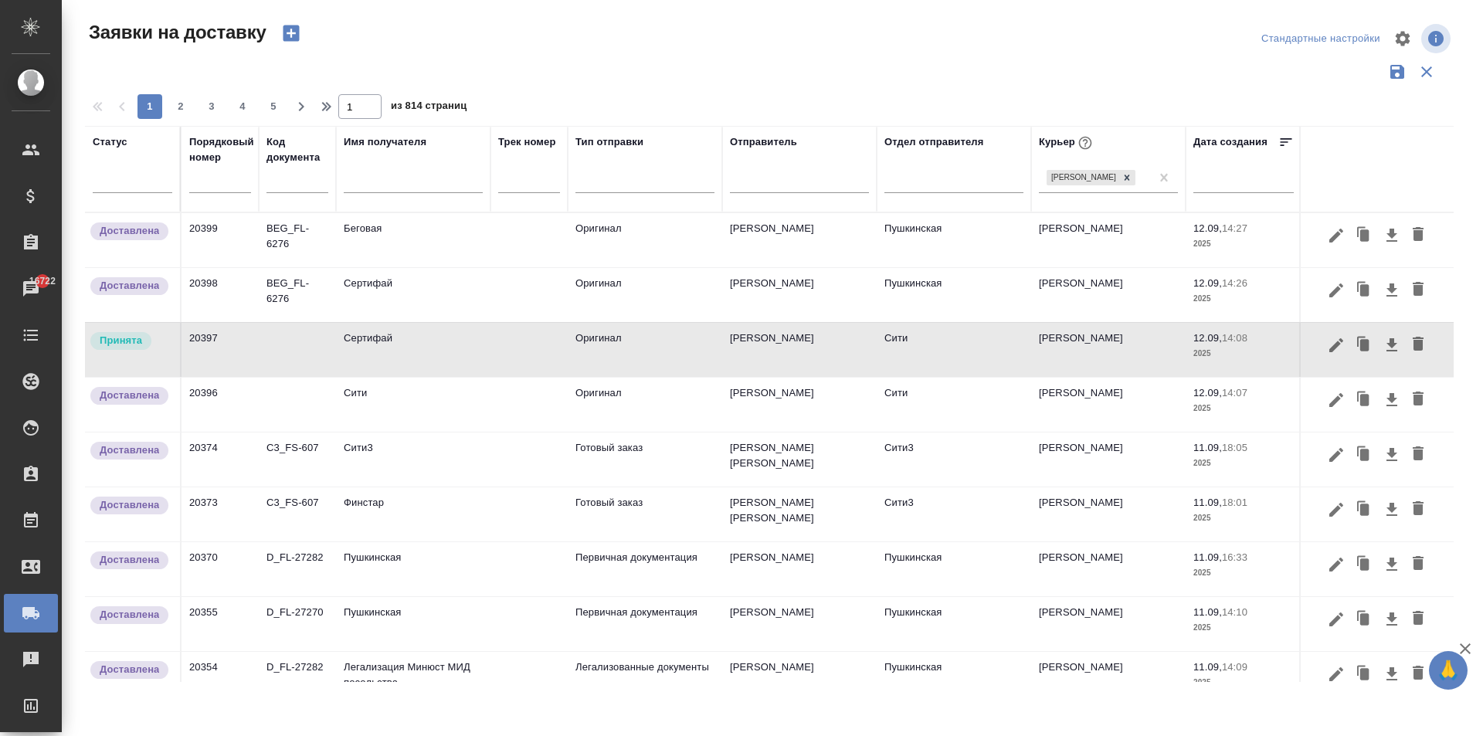
click at [409, 339] on td "Сертифай" at bounding box center [413, 350] width 155 height 54
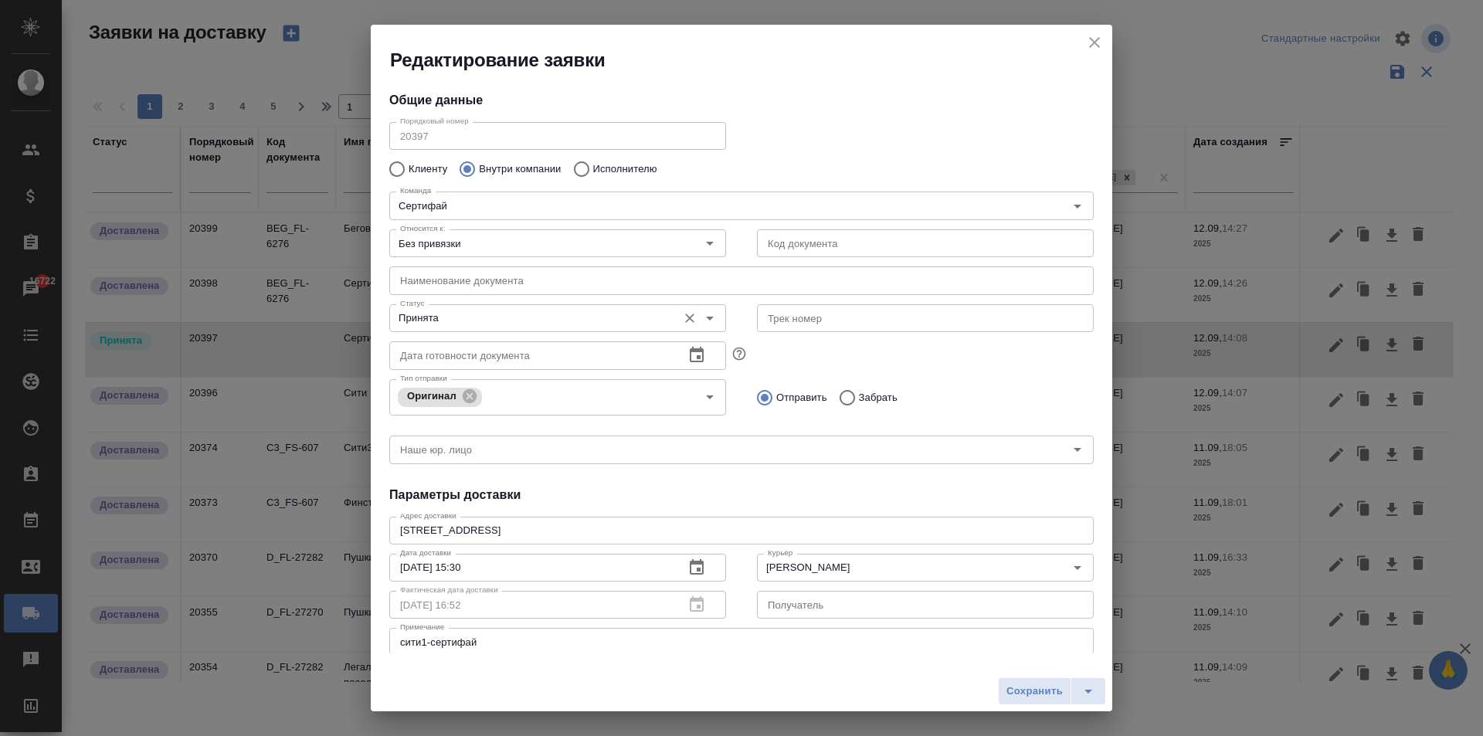
click at [471, 312] on input "Принята" at bounding box center [532, 318] width 276 height 19
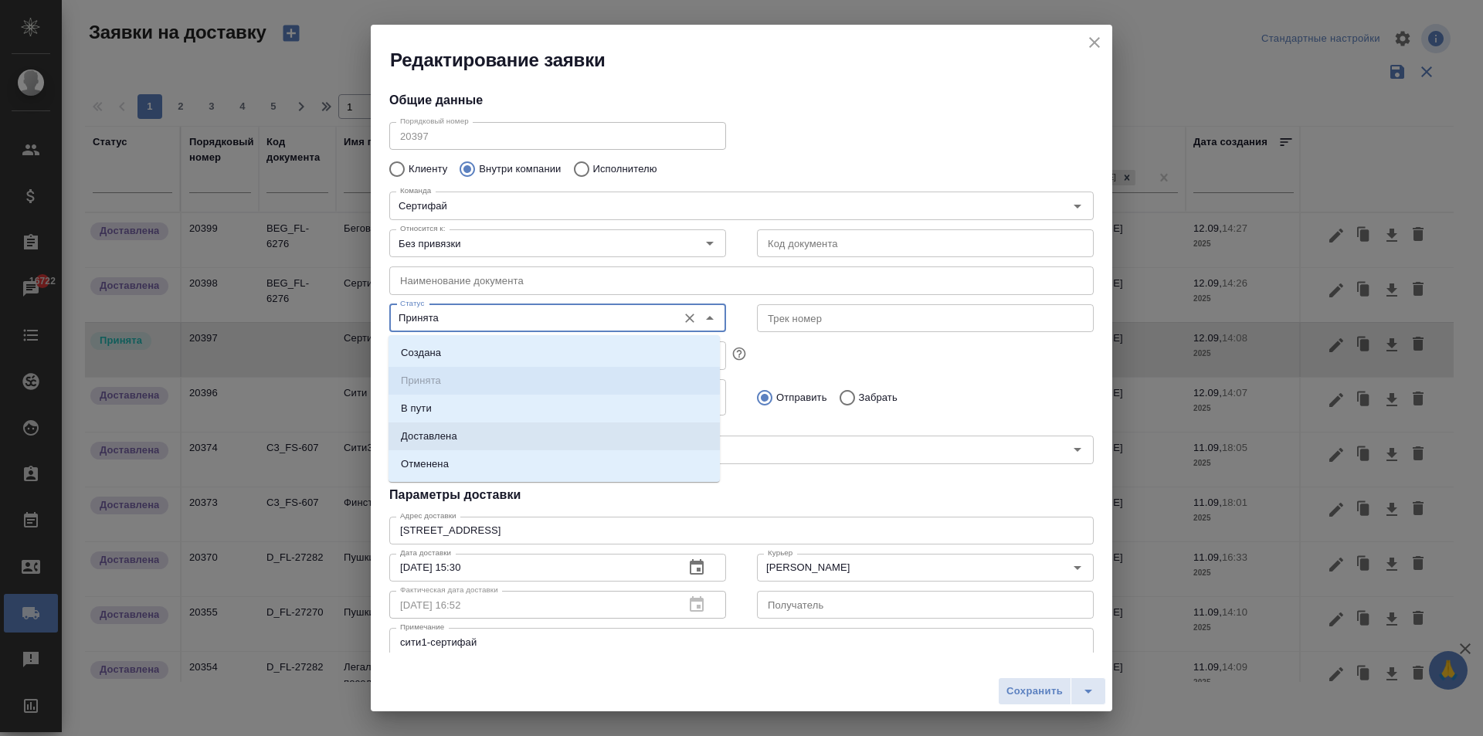
click at [461, 442] on li "Доставлена" at bounding box center [554, 437] width 331 height 28
type input "Доставлена"
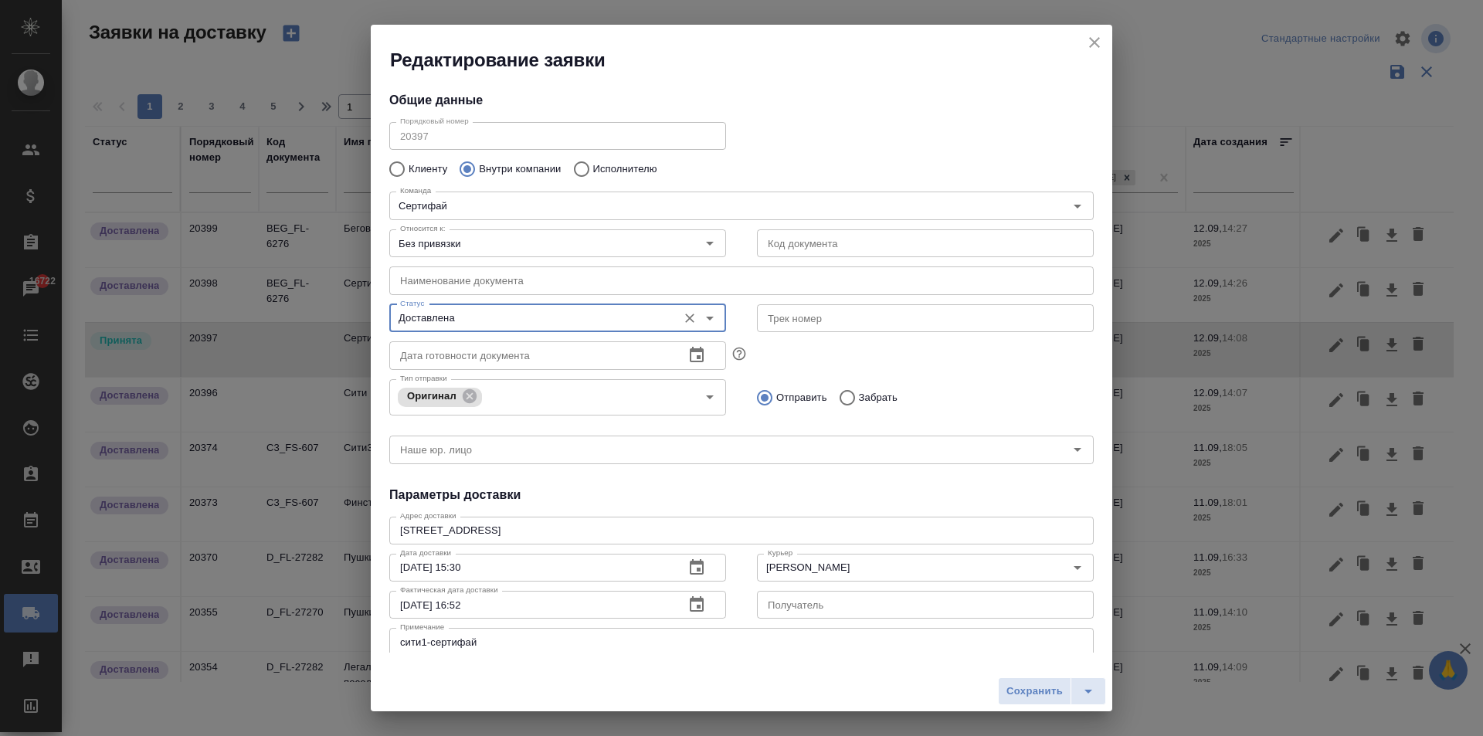
click at [807, 530] on textarea "[STREET_ADDRESS]" at bounding box center [741, 531] width 683 height 12
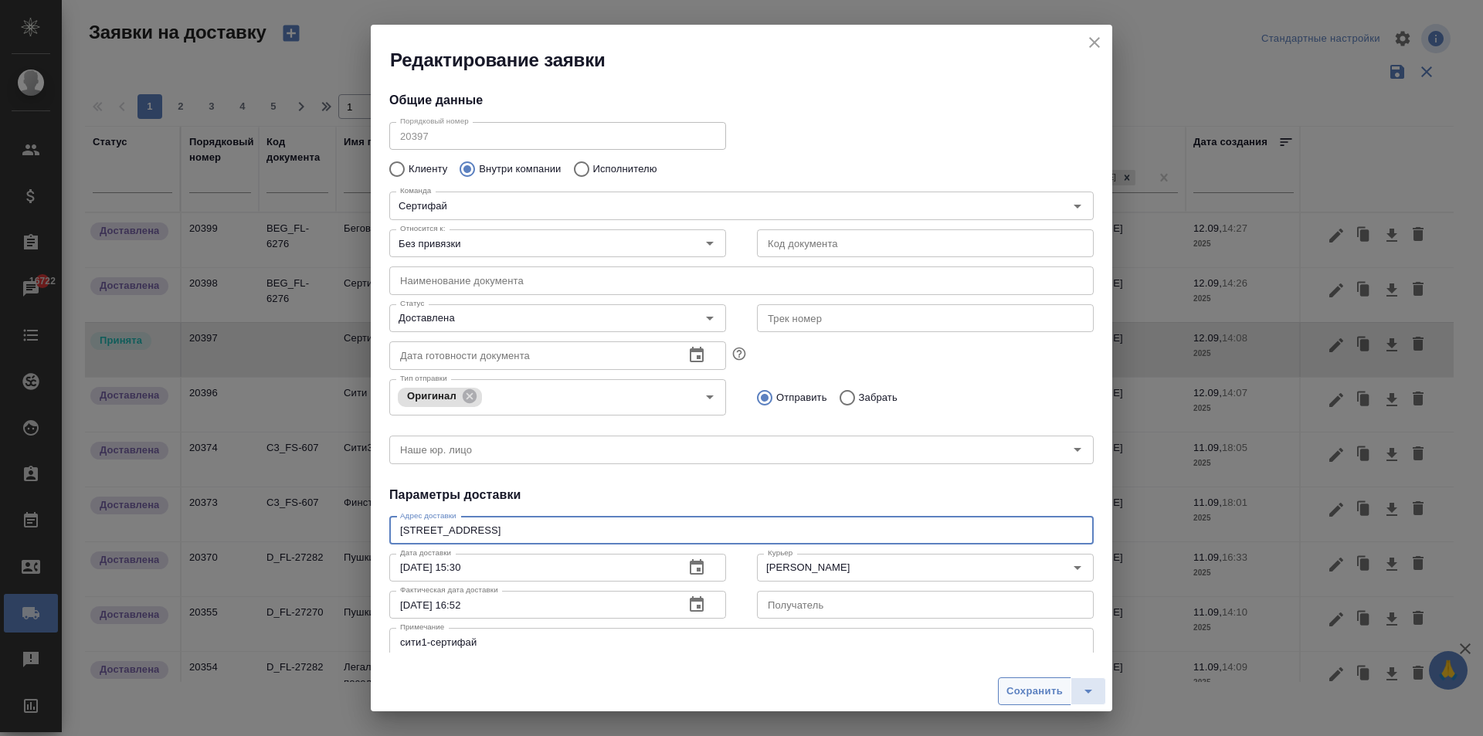
click at [1024, 693] on span "Сохранить" at bounding box center [1035, 692] width 56 height 18
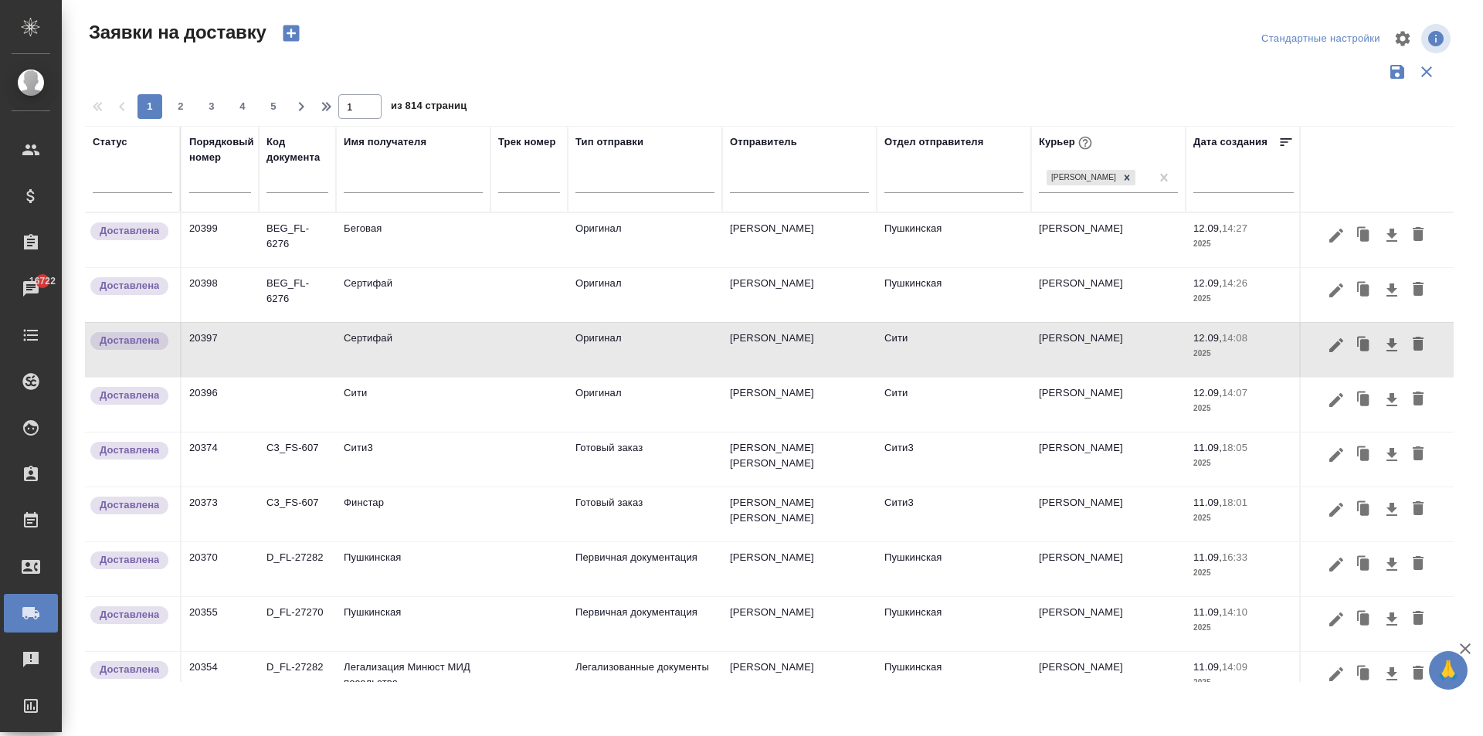
click at [1108, 414] on td "[PERSON_NAME]" at bounding box center [1108, 405] width 155 height 54
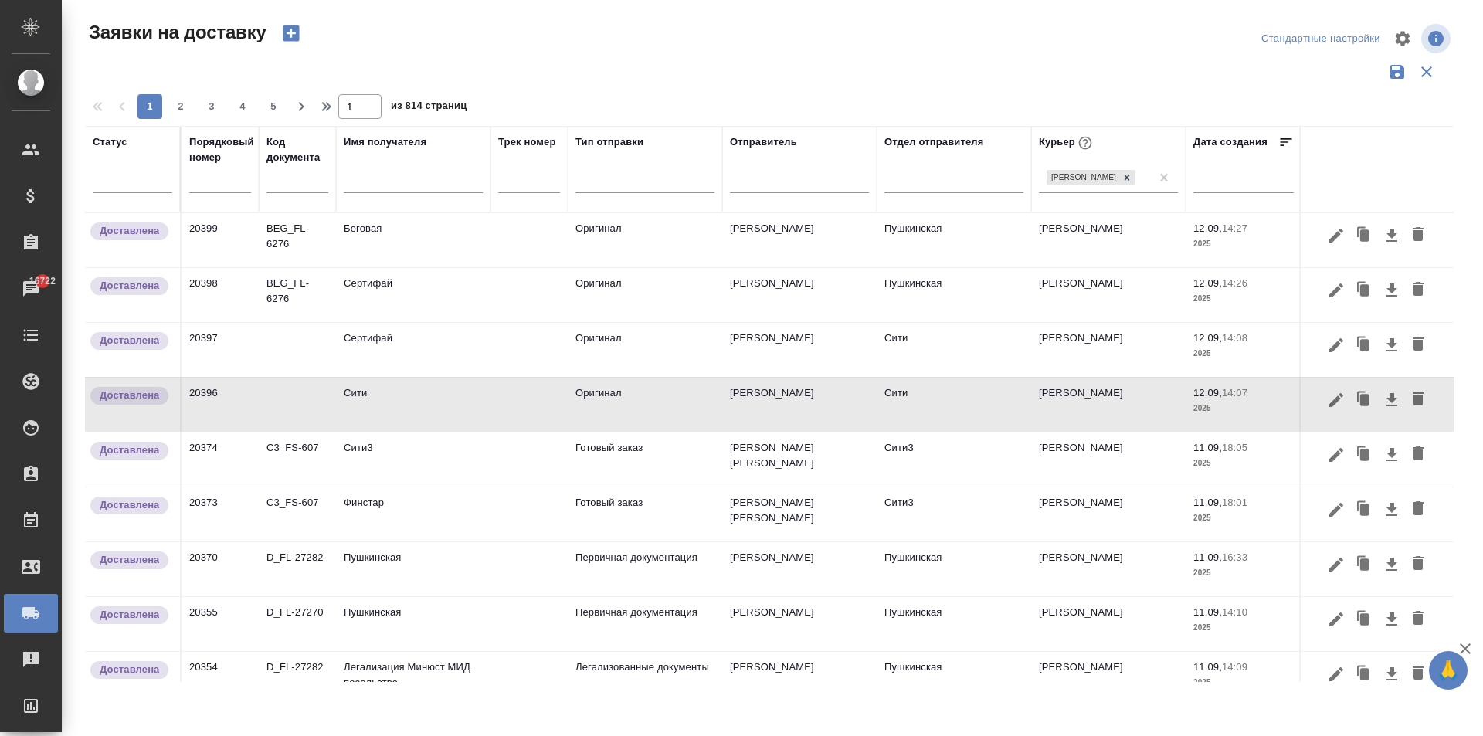
click at [504, 391] on td at bounding box center [529, 405] width 77 height 54
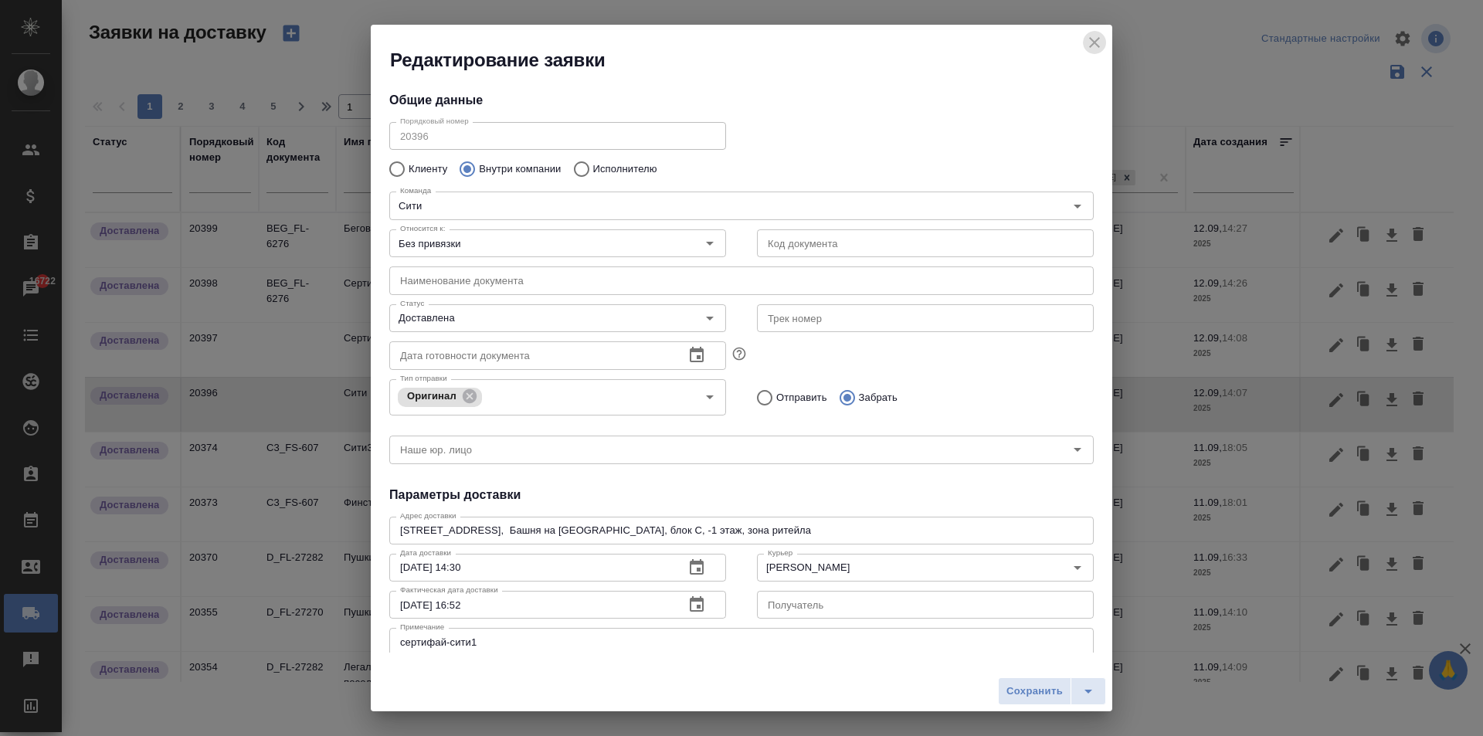
click at [1095, 39] on icon "close" at bounding box center [1095, 42] width 19 height 19
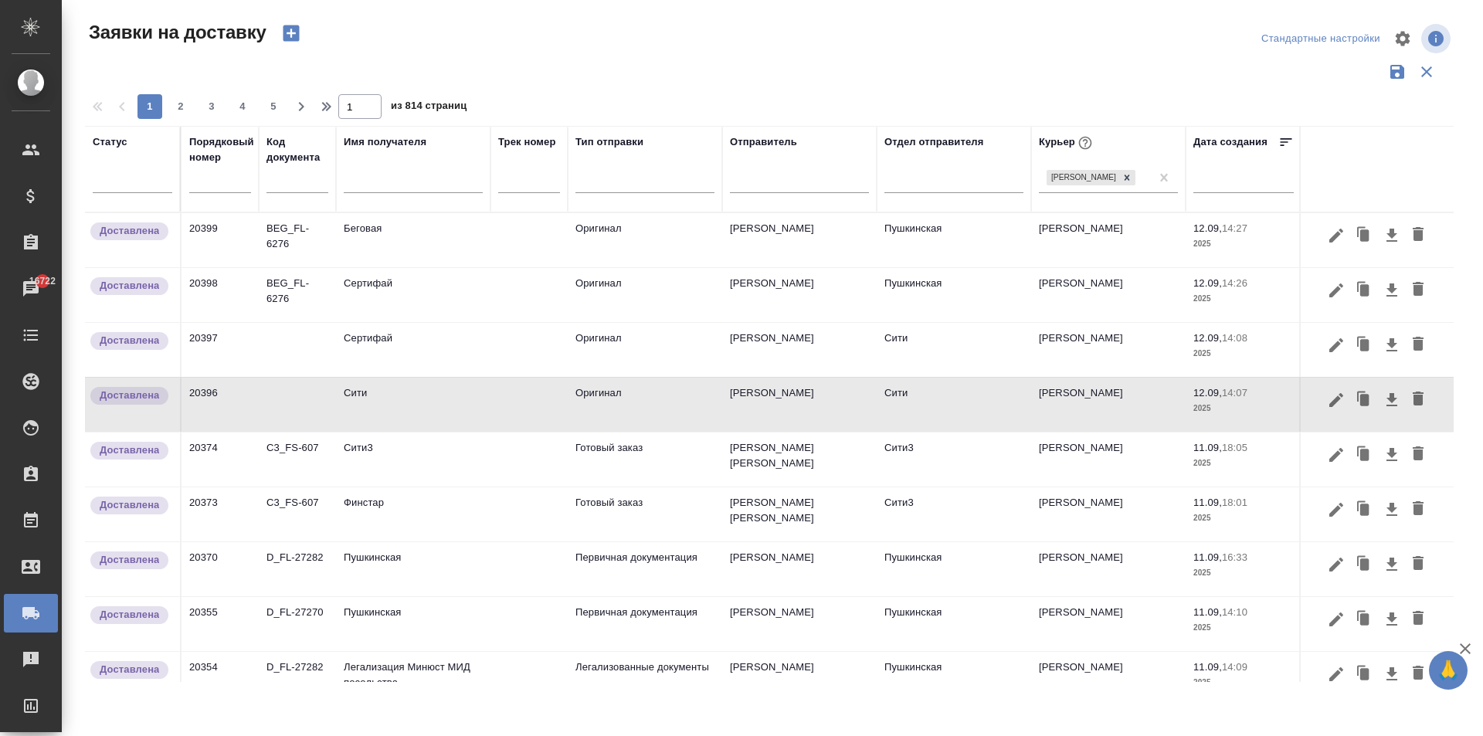
click at [390, 351] on td "Сертифай" at bounding box center [413, 350] width 155 height 54
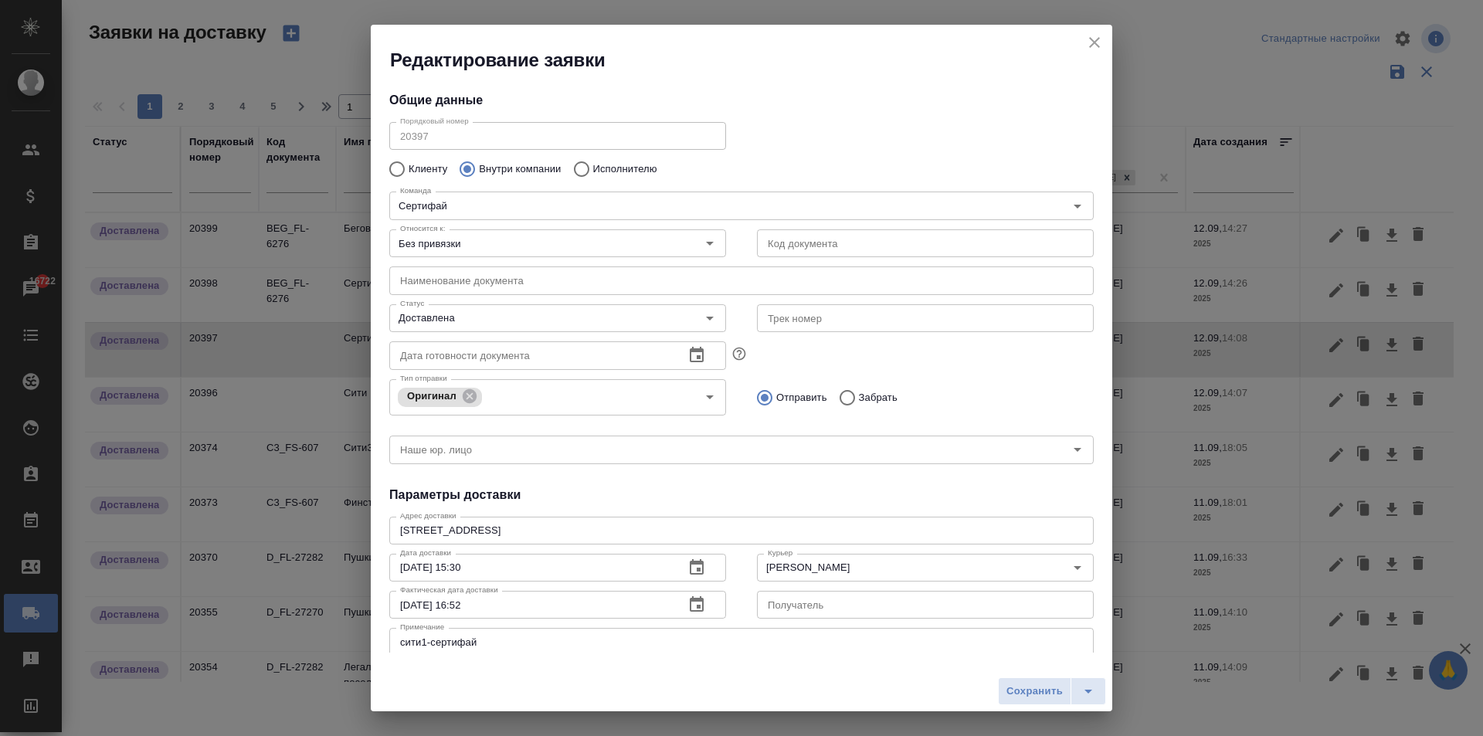
click at [1093, 37] on icon "close" at bounding box center [1095, 42] width 19 height 19
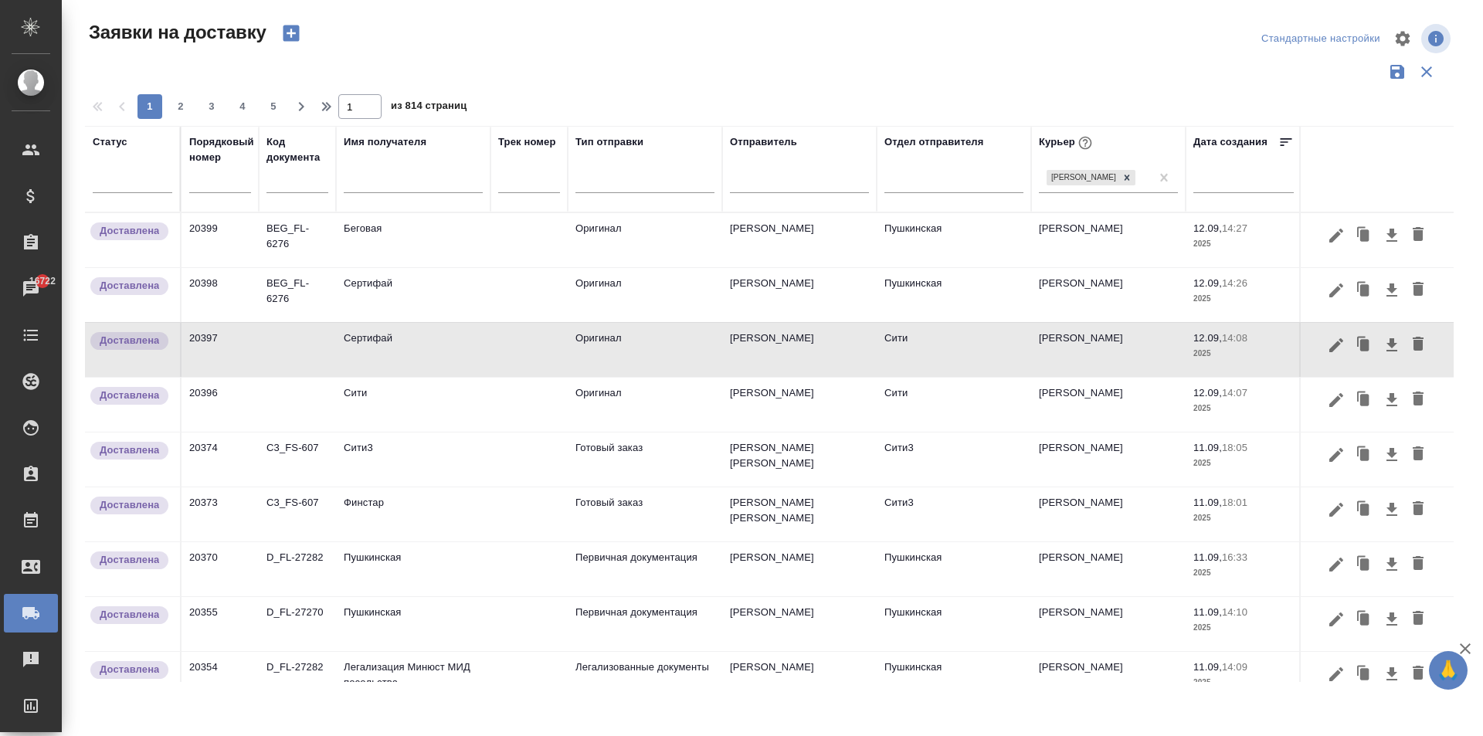
click at [377, 403] on td "Сити" at bounding box center [413, 405] width 155 height 54
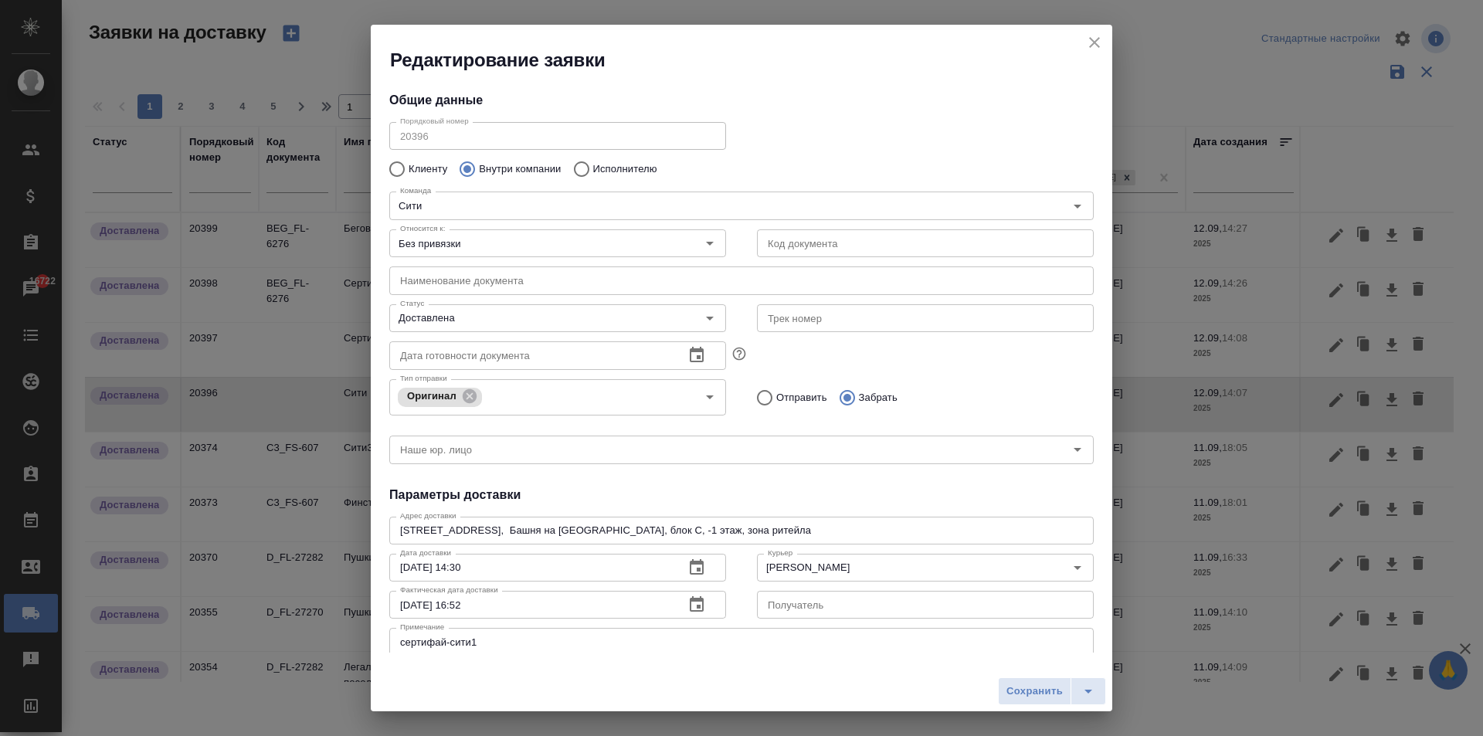
click at [1097, 41] on icon "close" at bounding box center [1094, 42] width 11 height 11
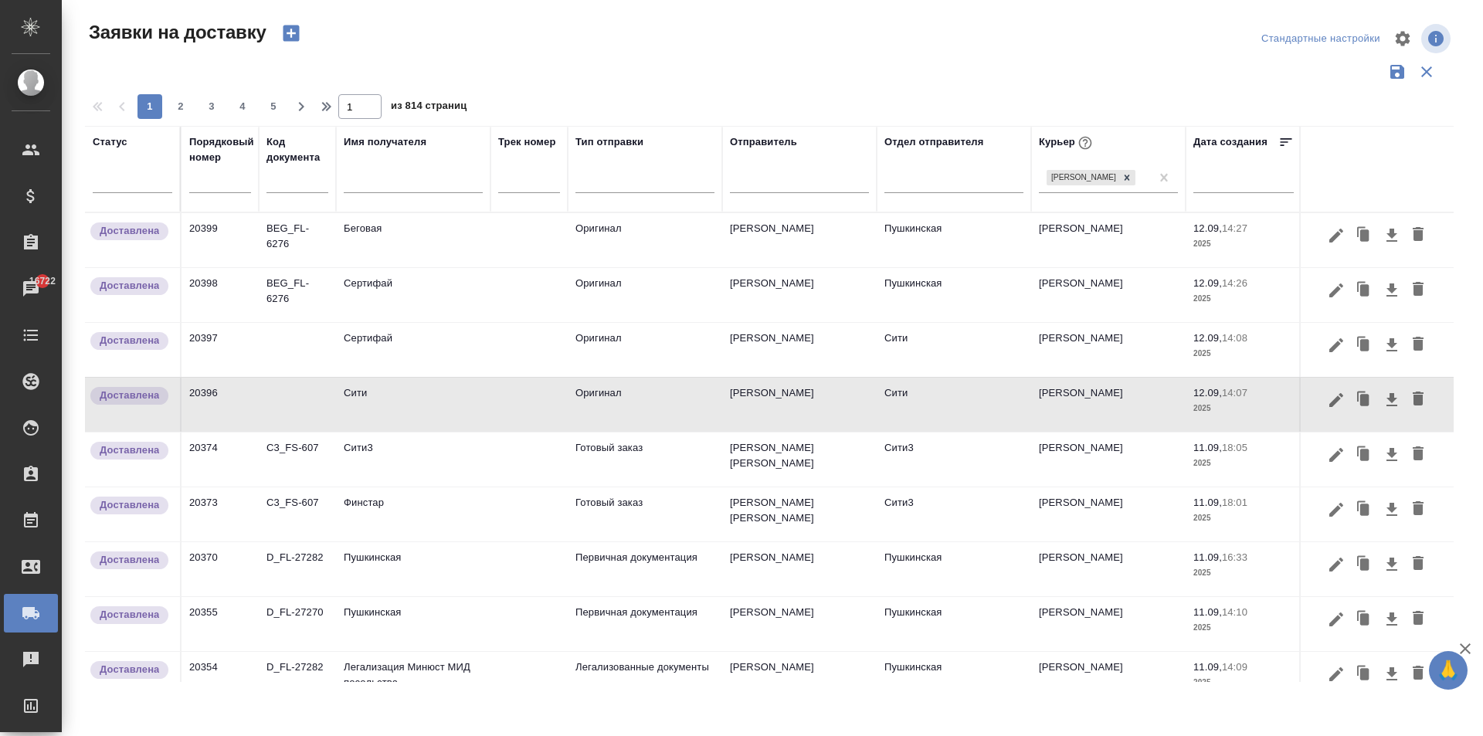
click at [392, 411] on td "Сити" at bounding box center [413, 405] width 155 height 54
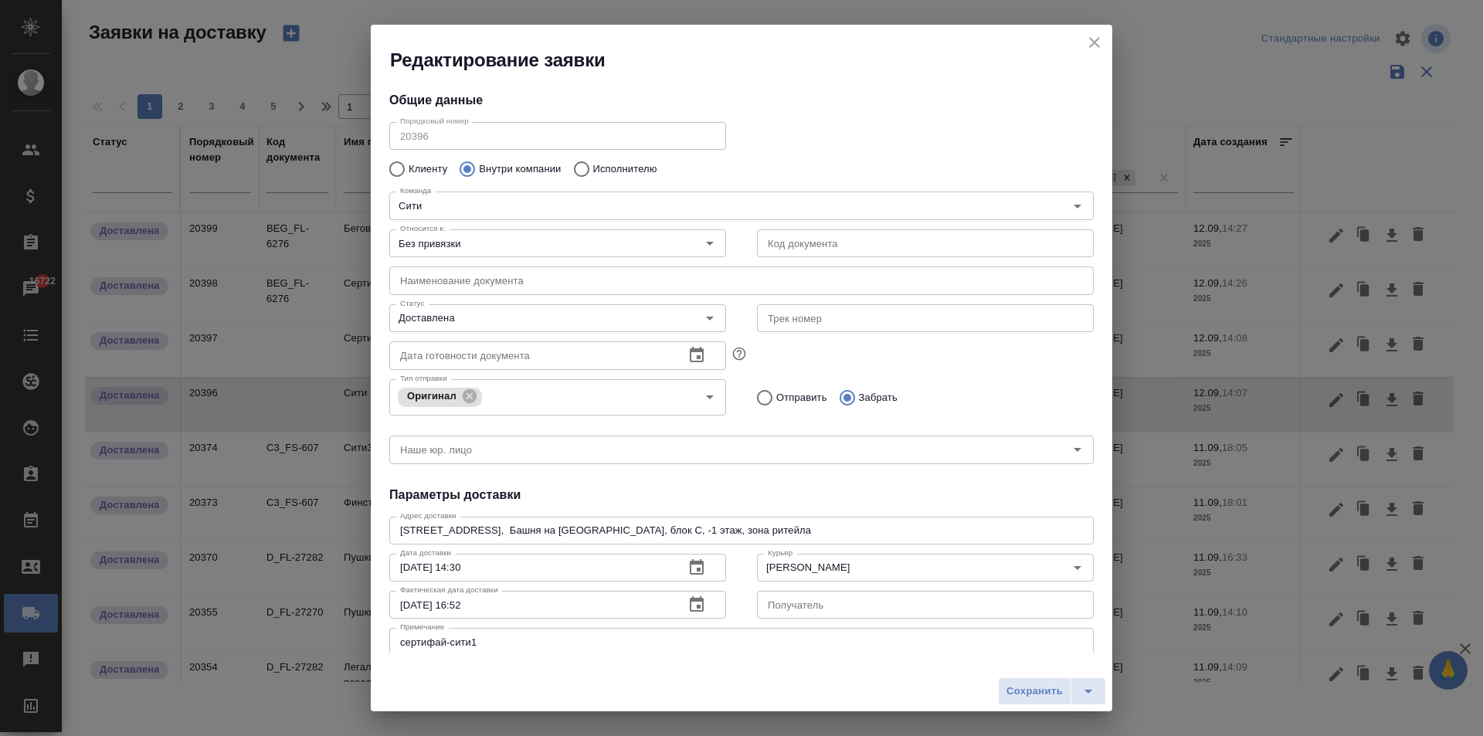
click at [1101, 38] on icon "close" at bounding box center [1095, 42] width 19 height 19
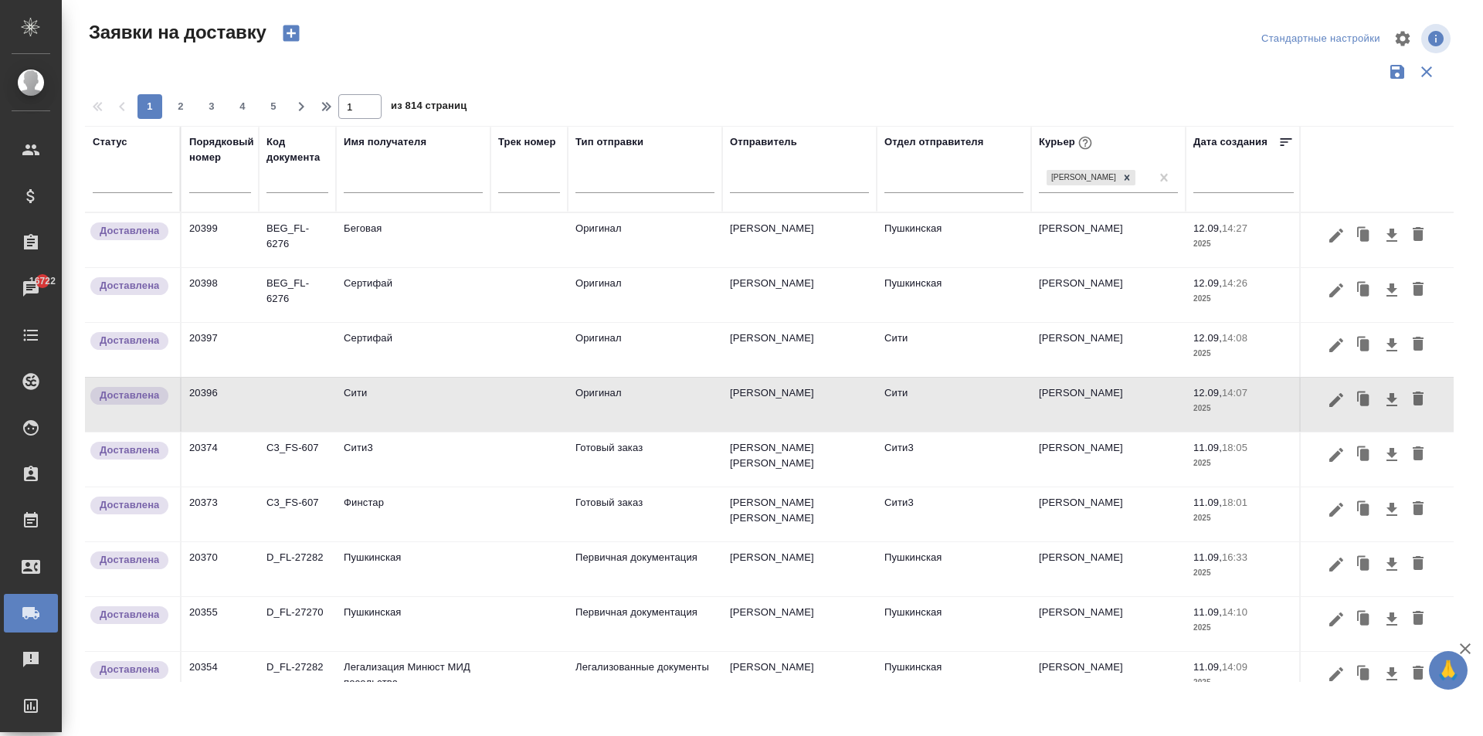
click at [379, 415] on td "Сити" at bounding box center [413, 405] width 155 height 54
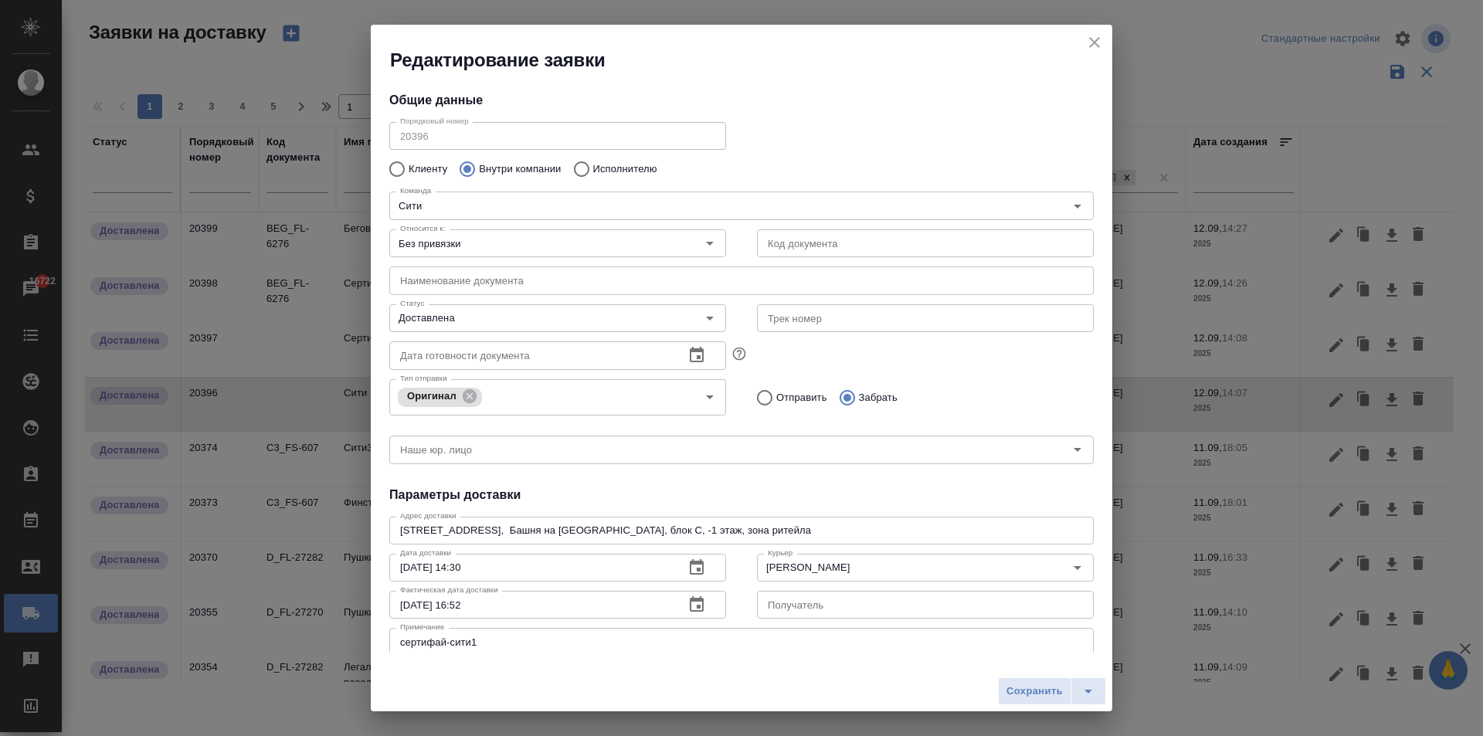
click at [1093, 39] on icon "close" at bounding box center [1094, 42] width 11 height 11
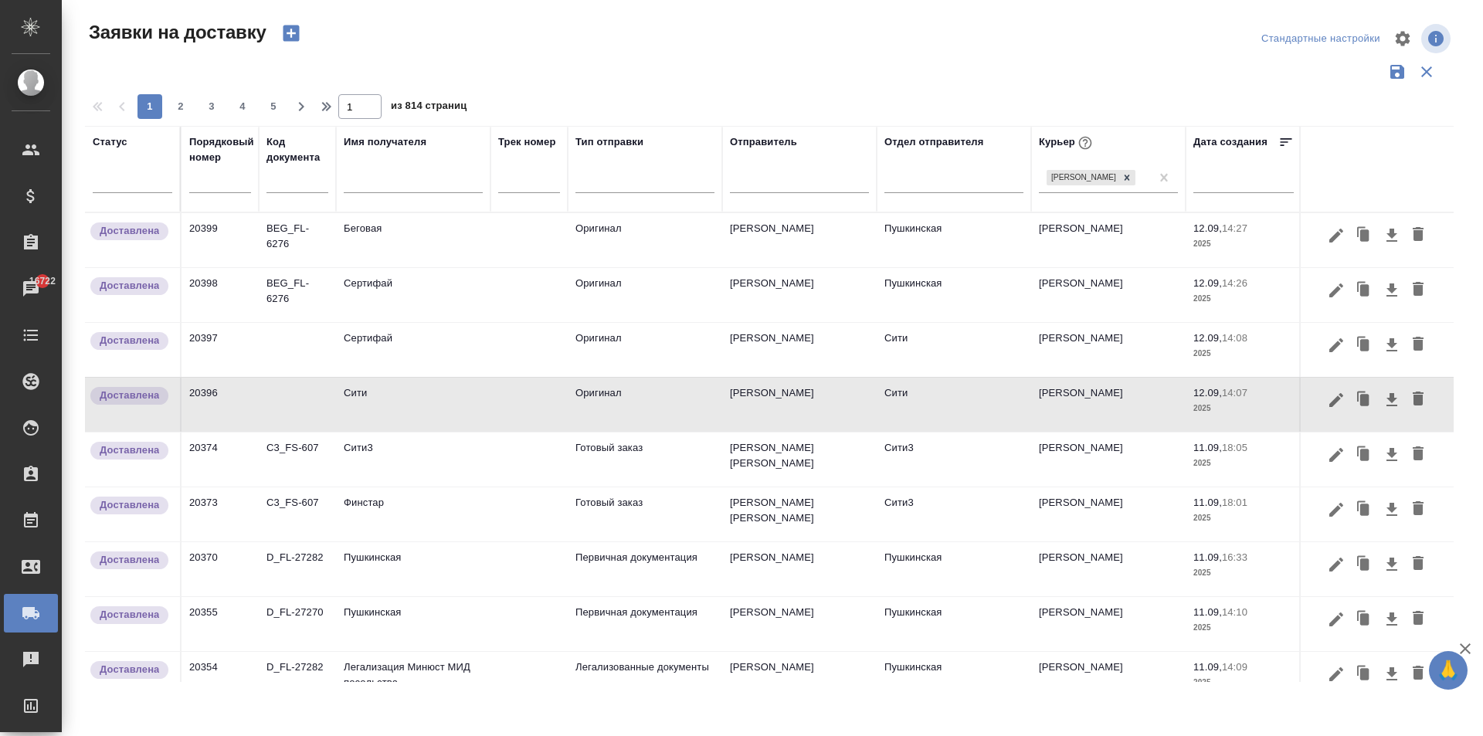
click at [354, 358] on td "Сертифай" at bounding box center [413, 350] width 155 height 54
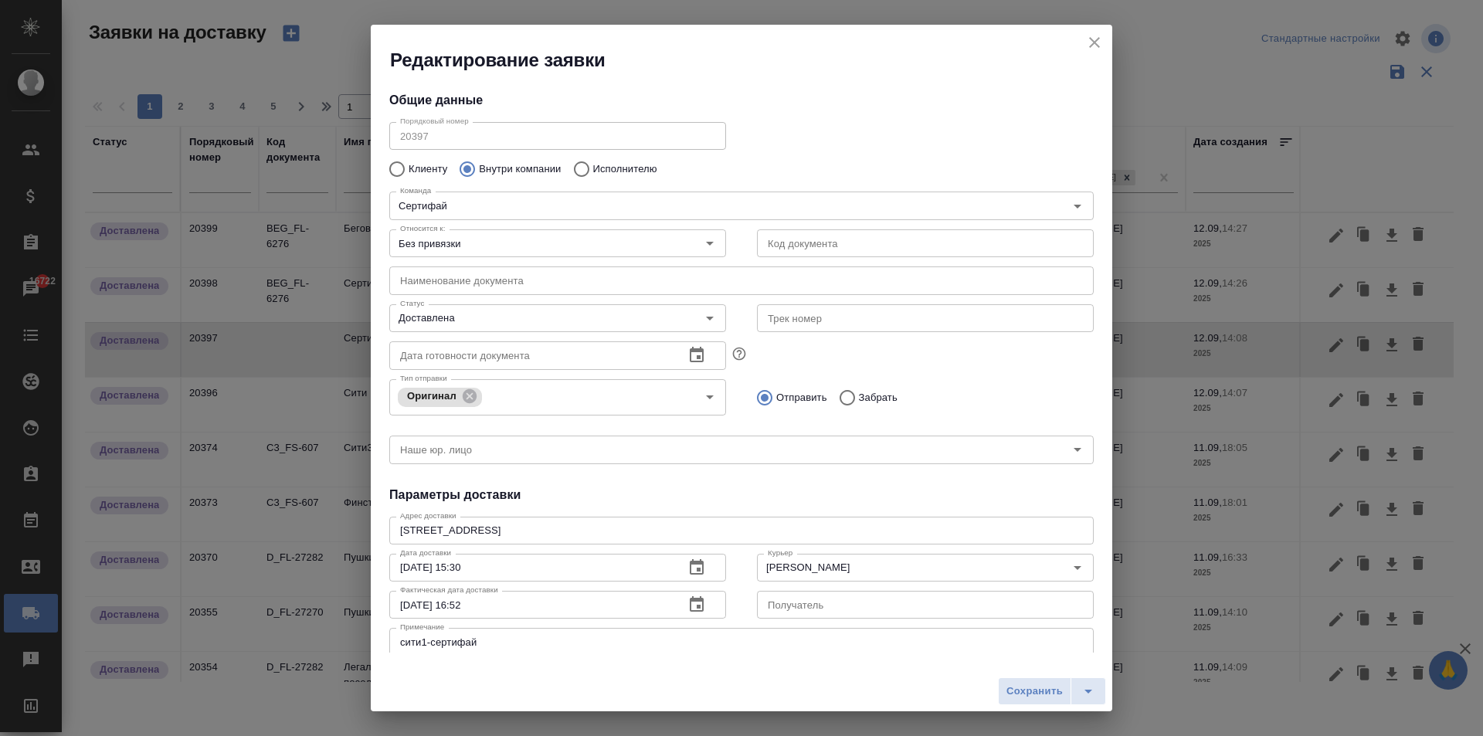
click at [1093, 36] on icon "close" at bounding box center [1095, 42] width 19 height 19
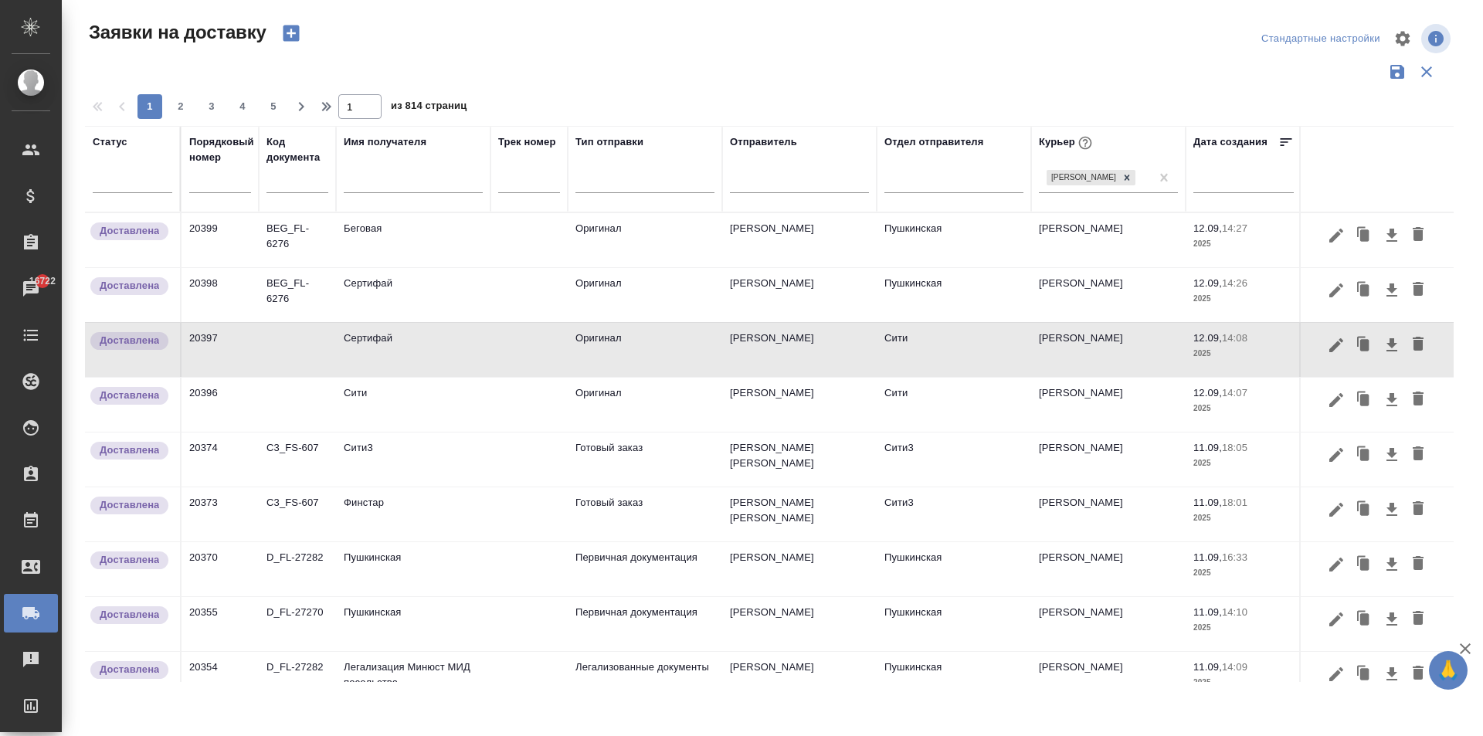
click at [365, 406] on td "Сити" at bounding box center [413, 405] width 155 height 54
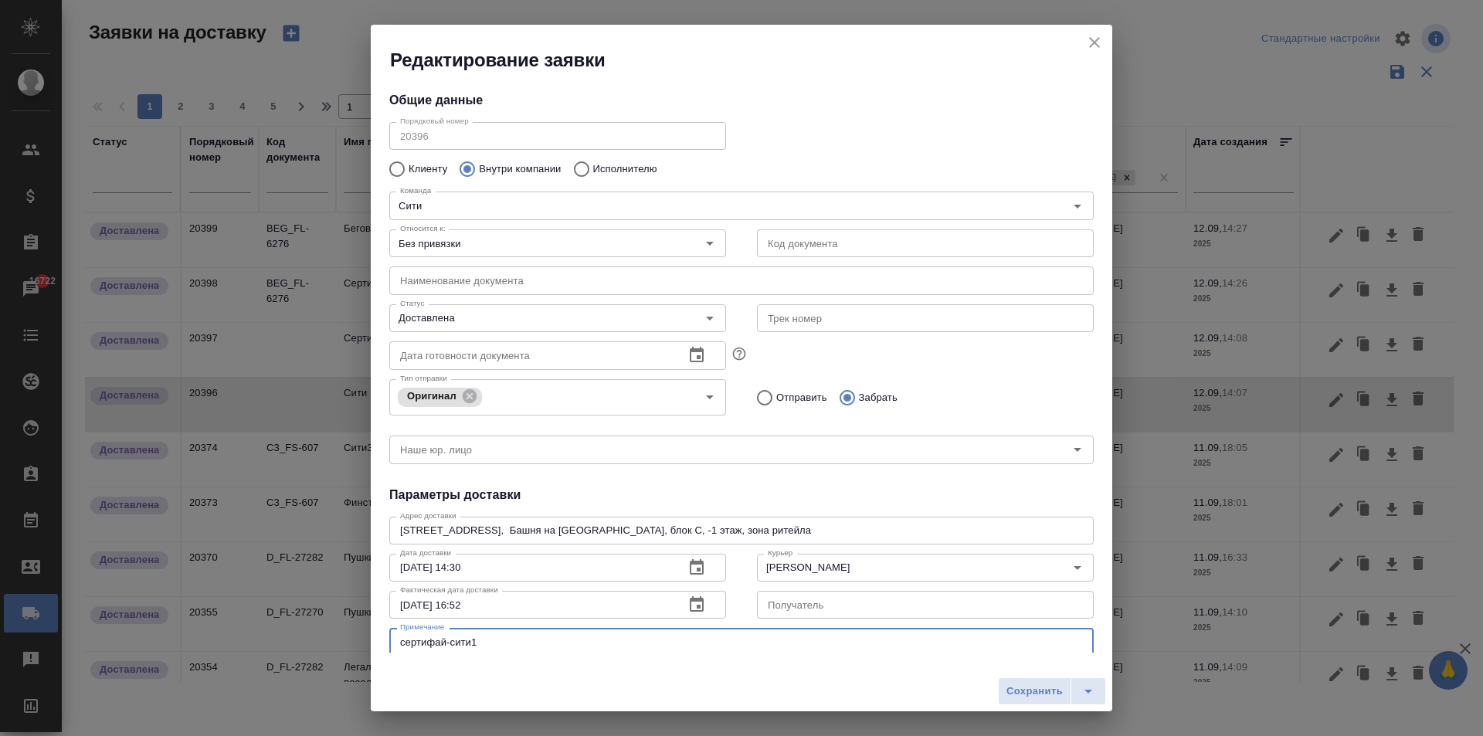
scroll to position [22, 0]
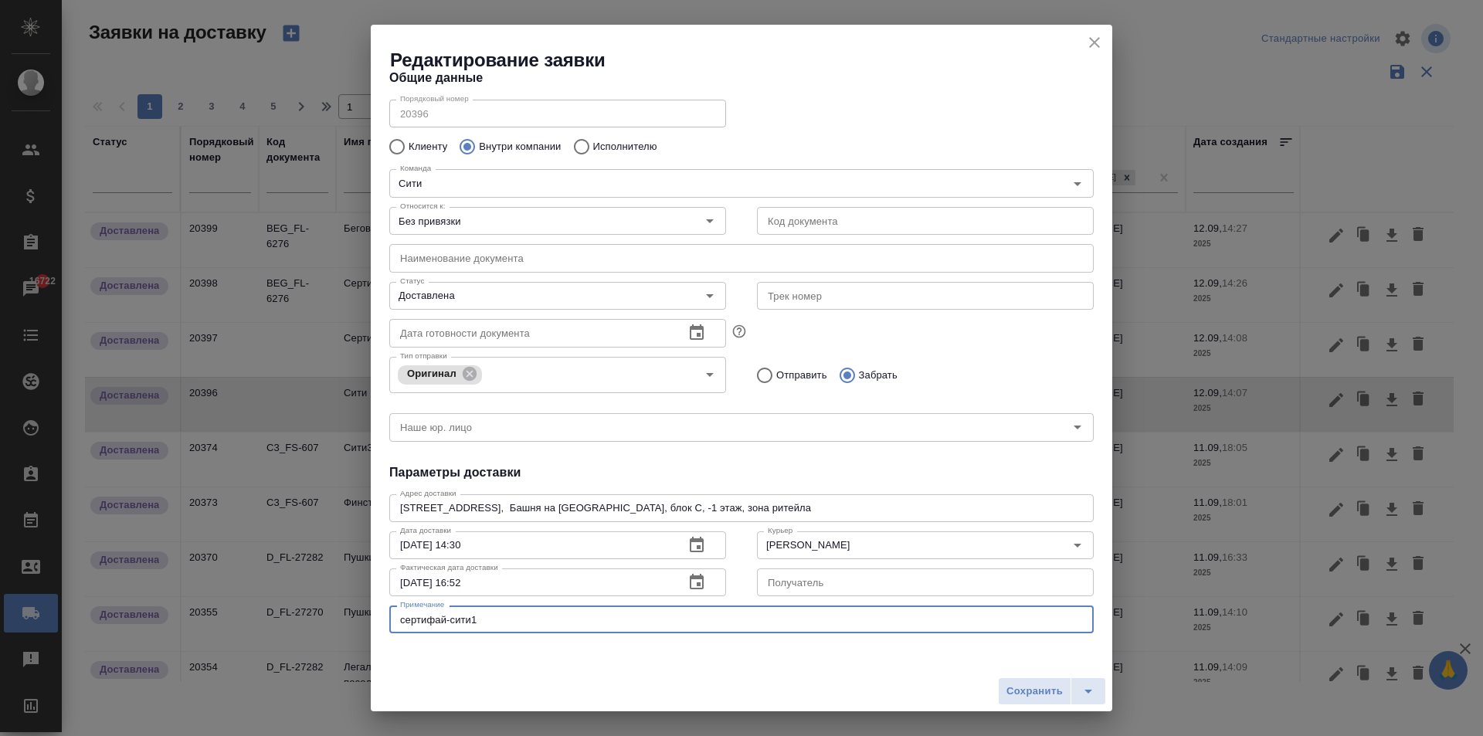
drag, startPoint x: 471, startPoint y: 644, endPoint x: 221, endPoint y: 618, distance: 251.7
click at [238, 620] on div "Редактирование заявки Общие данные Порядковый номер 20396 Порядковый номер Клие…" at bounding box center [741, 368] width 1483 height 736
type textarea "С"
type textarea "Д"
type textarea "П"
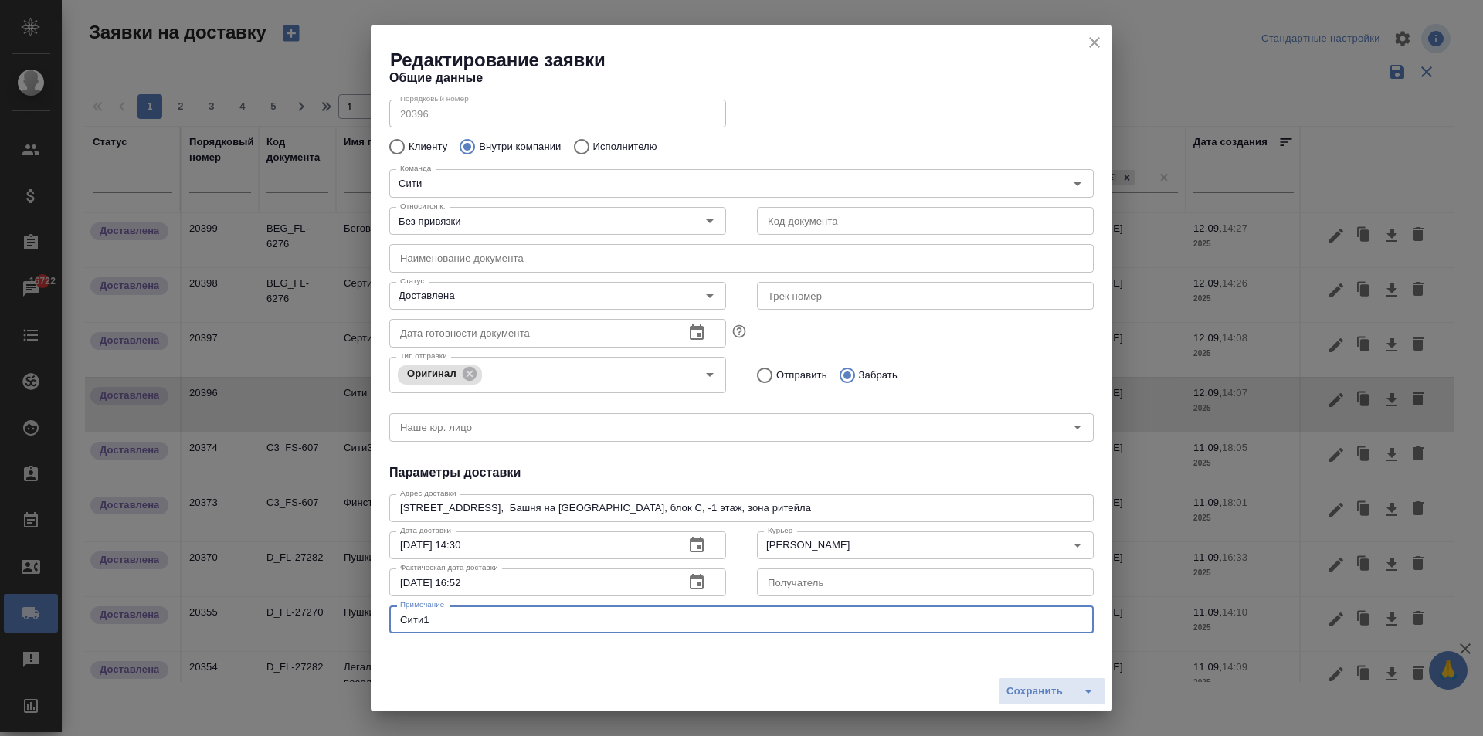
drag, startPoint x: 442, startPoint y: 620, endPoint x: 291, endPoint y: 620, distance: 150.7
click at [291, 620] on div "Редактирование заявки Общие данные Порядковый номер 20396 Порядковый номер Клие…" at bounding box center [741, 368] width 1483 height 736
click at [1018, 694] on span "Сохранить" at bounding box center [1035, 692] width 56 height 18
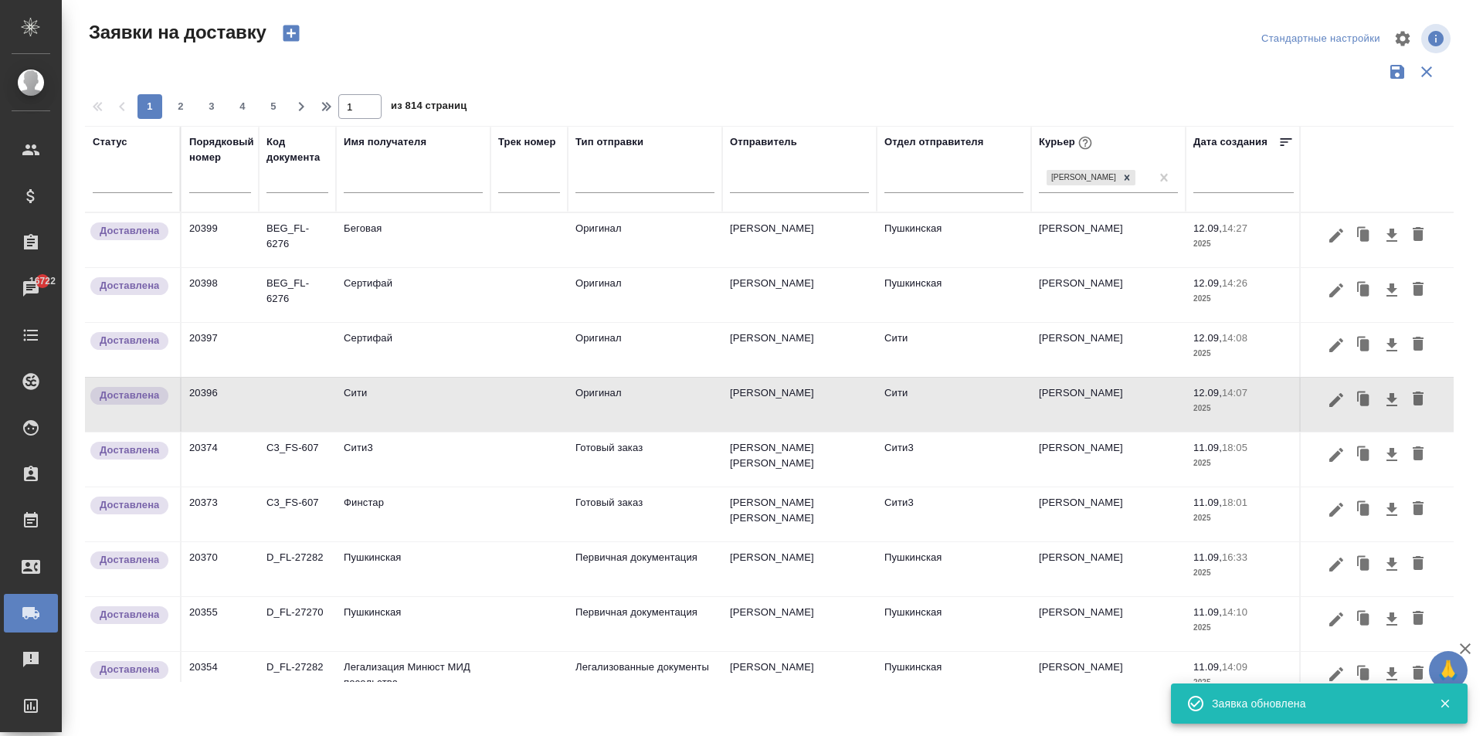
type textarea "сертифай-сити1"
click at [412, 397] on td "Сити" at bounding box center [413, 405] width 155 height 54
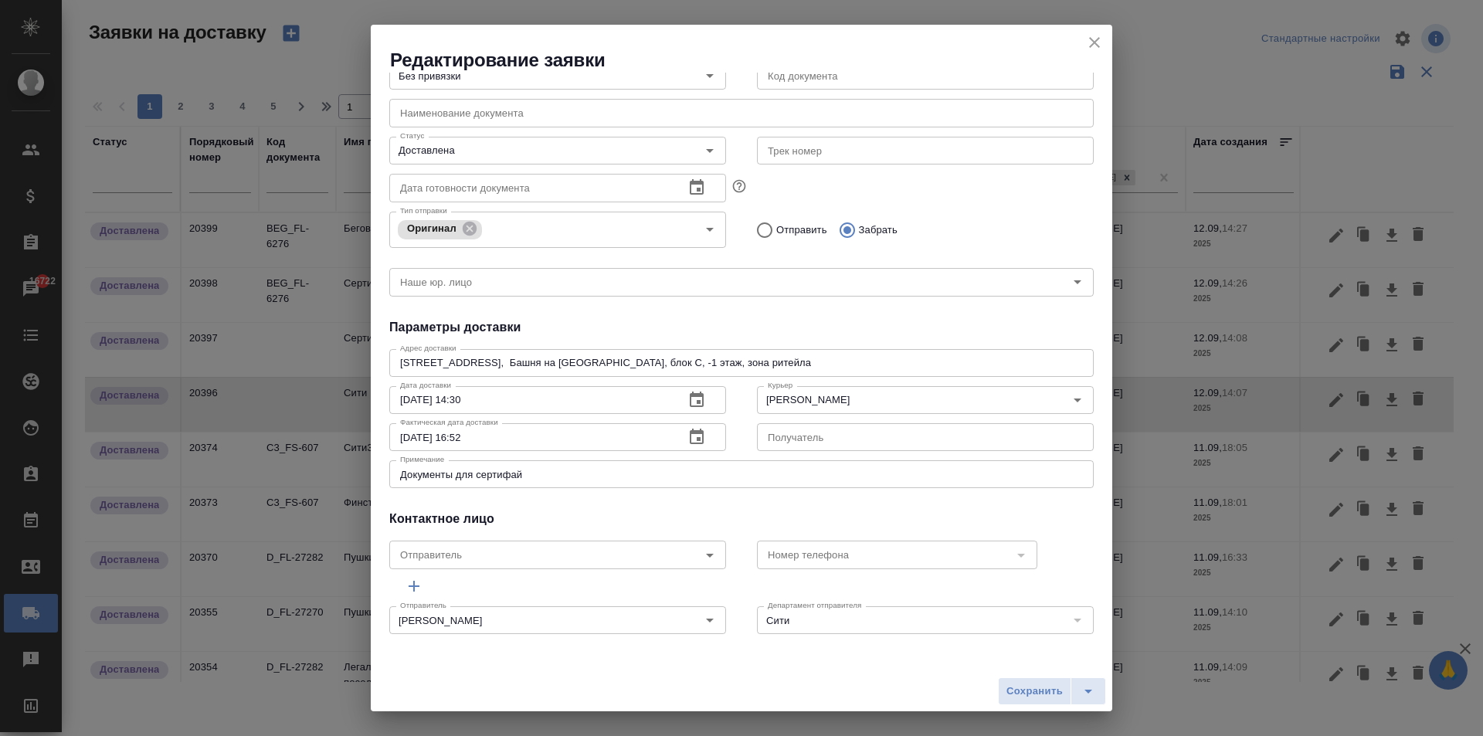
scroll to position [0, 0]
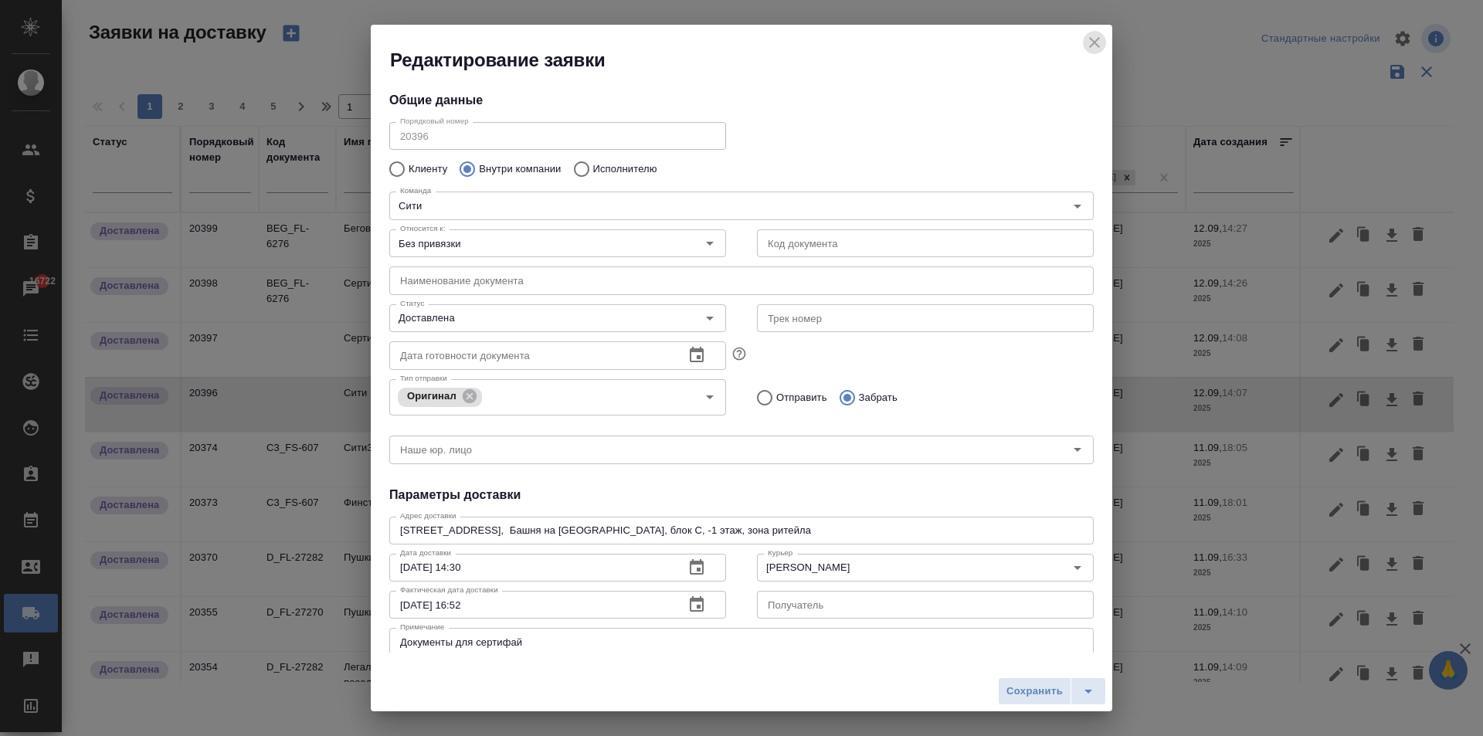
click at [1088, 43] on icon "close" at bounding box center [1095, 42] width 19 height 19
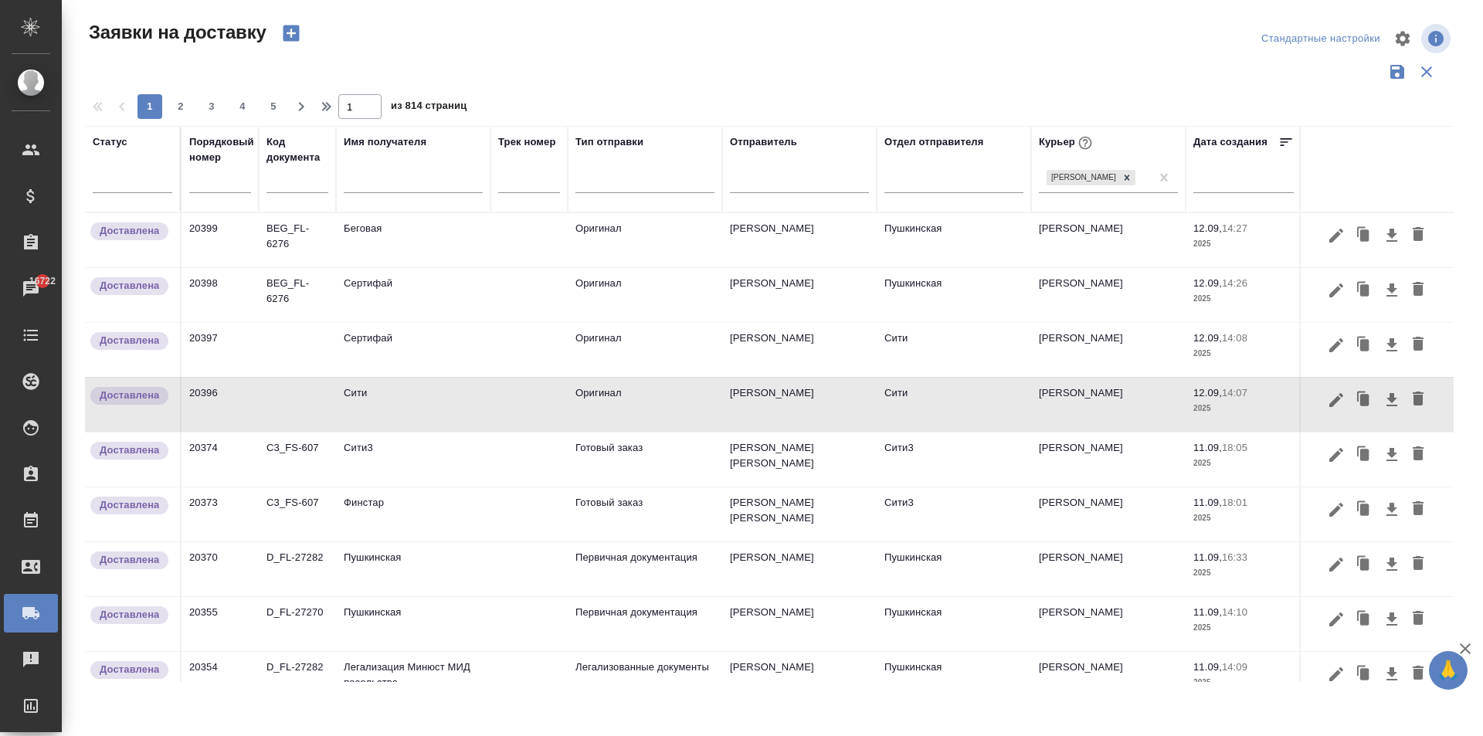
click at [392, 365] on td "Сертифай" at bounding box center [413, 350] width 155 height 54
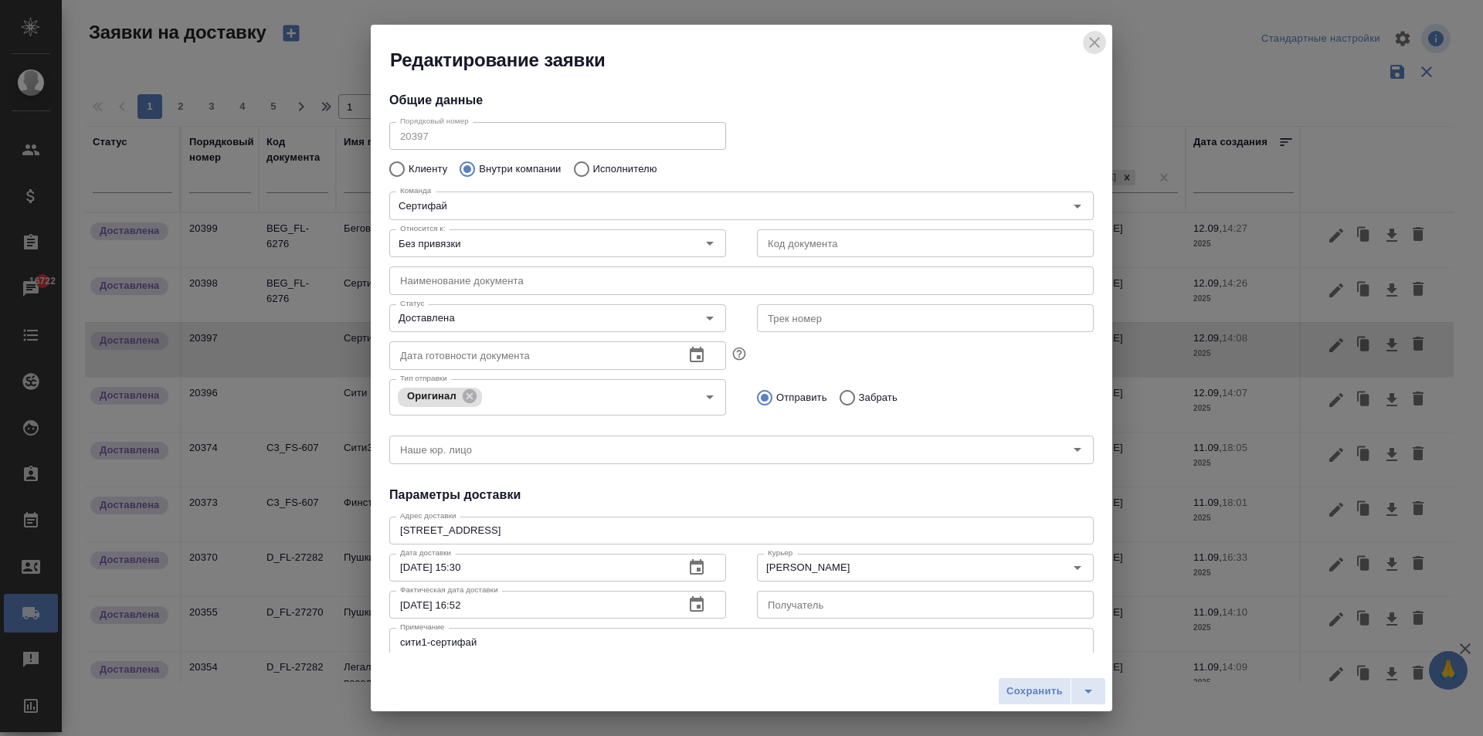
click at [1098, 36] on icon "close" at bounding box center [1095, 42] width 19 height 19
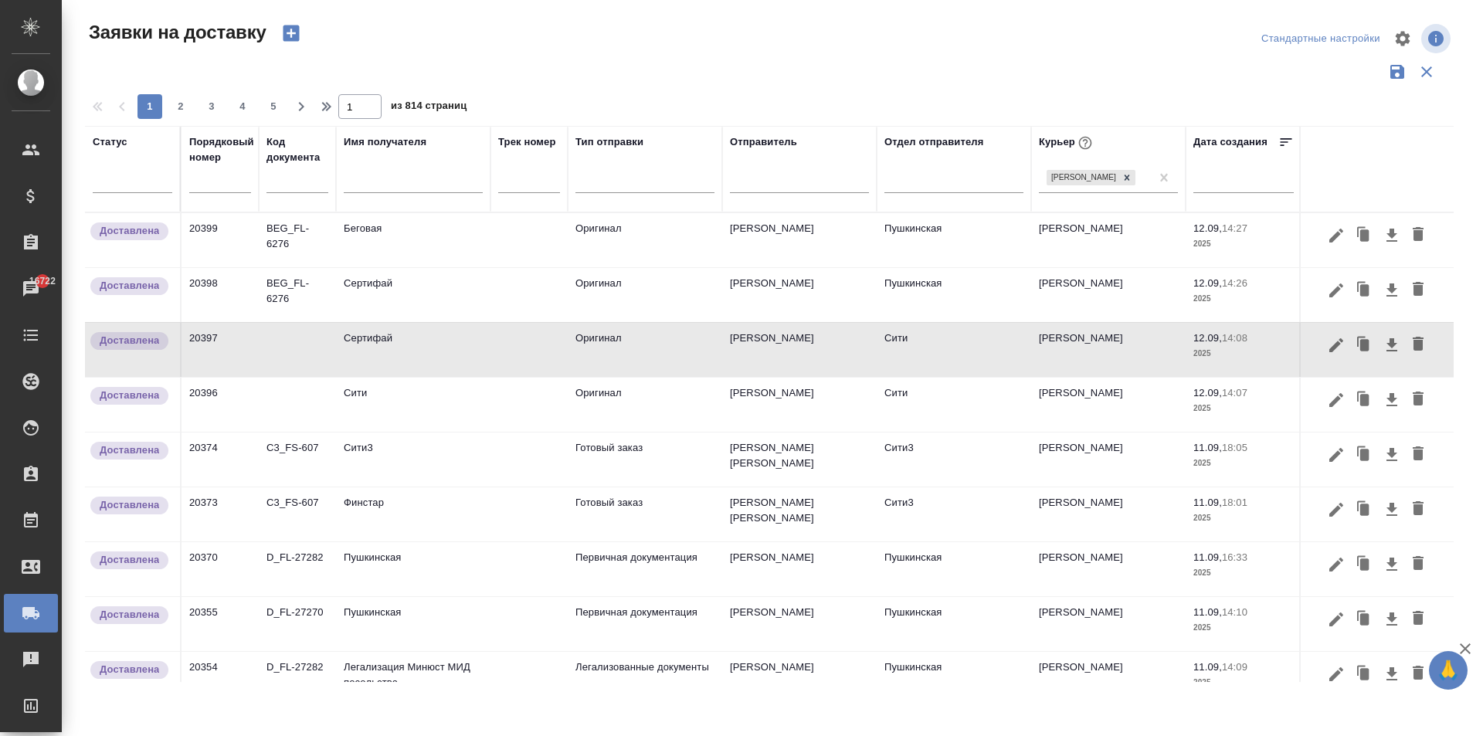
click at [766, 522] on td "[PERSON_NAME] [PERSON_NAME]" at bounding box center [799, 515] width 155 height 54
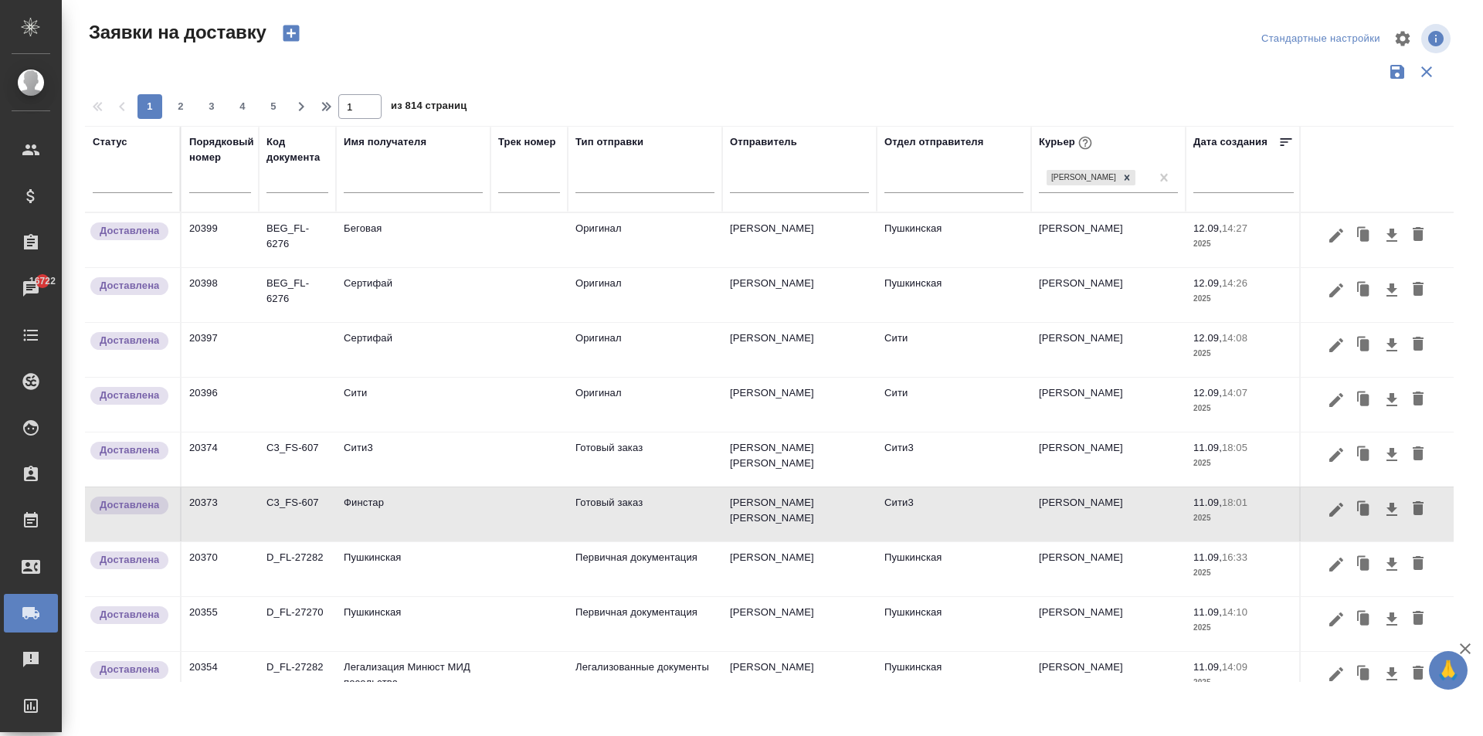
click at [753, 448] on td "[PERSON_NAME] [PERSON_NAME]" at bounding box center [799, 460] width 155 height 54
